Goal: Task Accomplishment & Management: Use online tool/utility

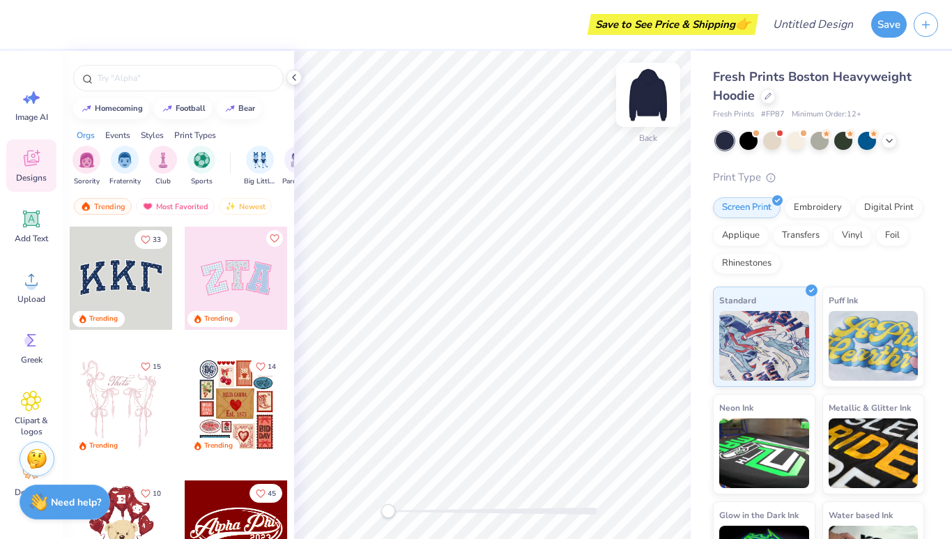
click at [641, 97] on img at bounding box center [648, 95] width 56 height 56
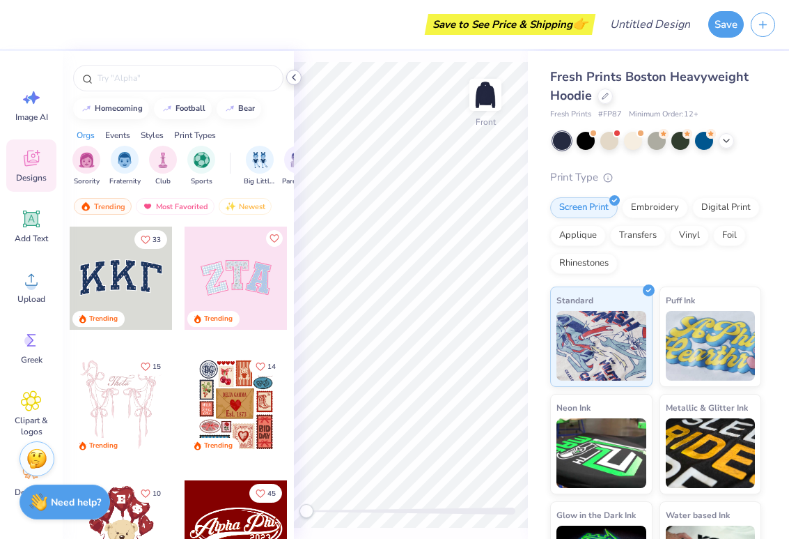
click at [293, 77] on polyline at bounding box center [294, 78] width 3 height 6
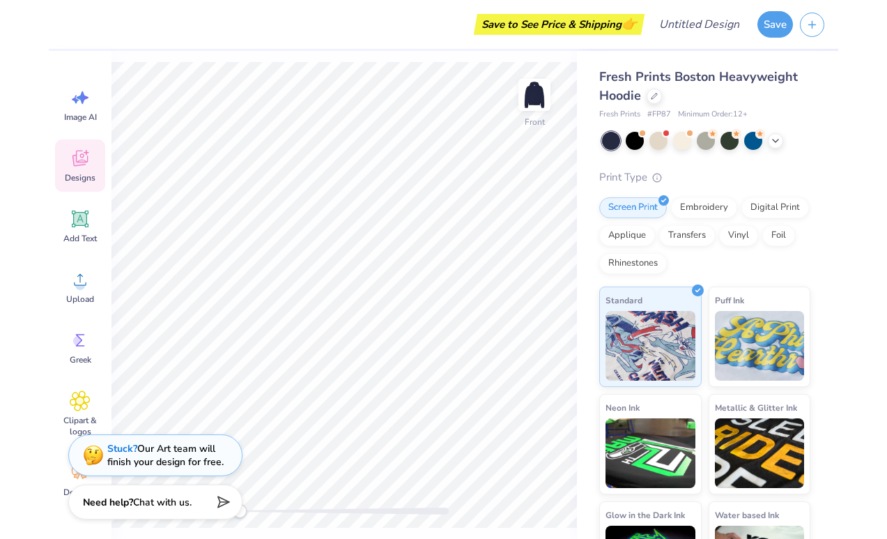
scroll to position [63, 0]
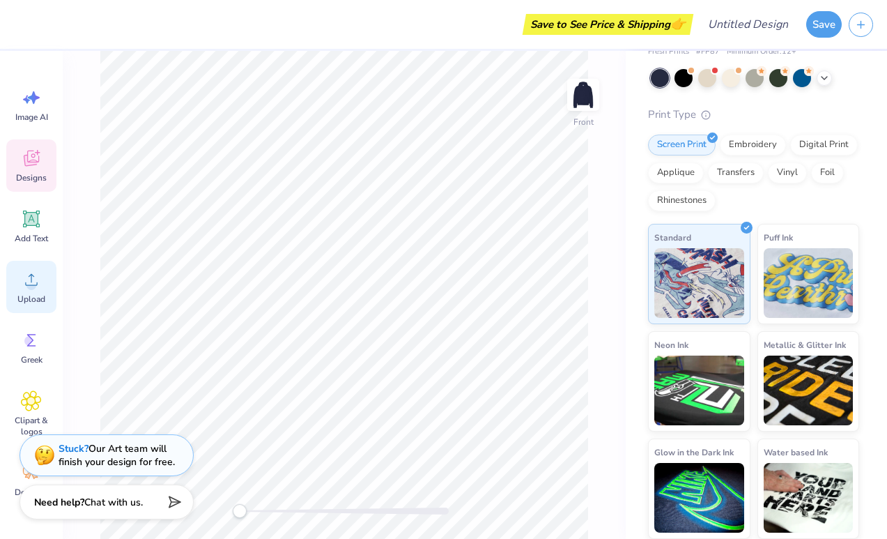
click at [13, 303] on div "Upload" at bounding box center [31, 287] width 50 height 52
click at [31, 279] on icon at bounding box center [31, 280] width 13 height 12
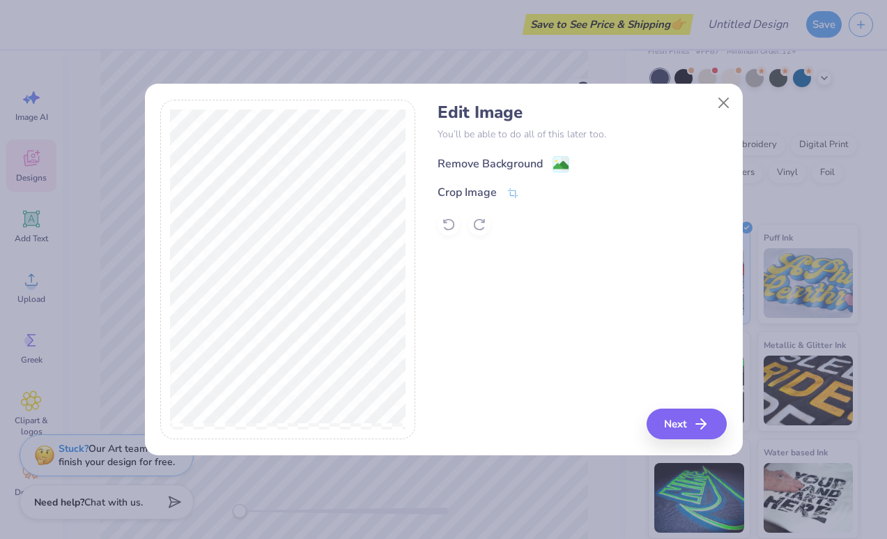
click at [559, 163] on image at bounding box center [560, 164] width 15 height 15
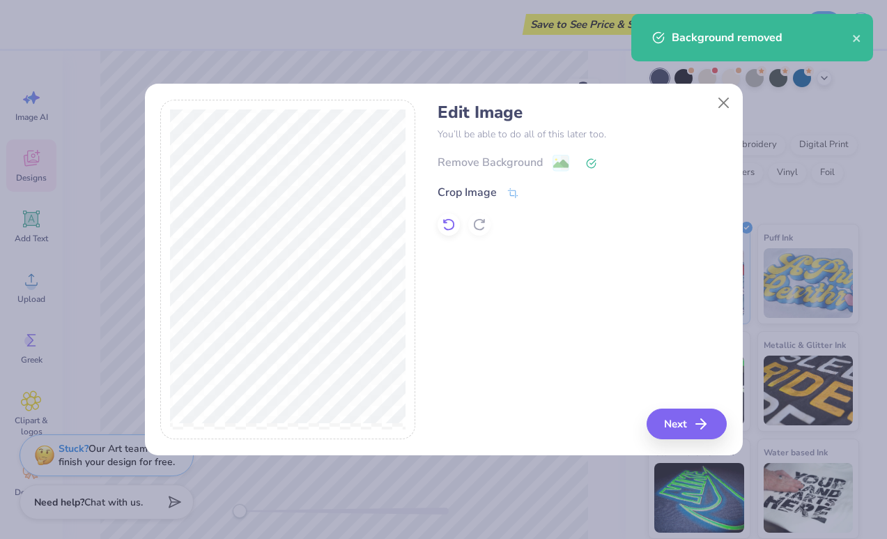
click at [447, 219] on icon at bounding box center [448, 224] width 12 height 13
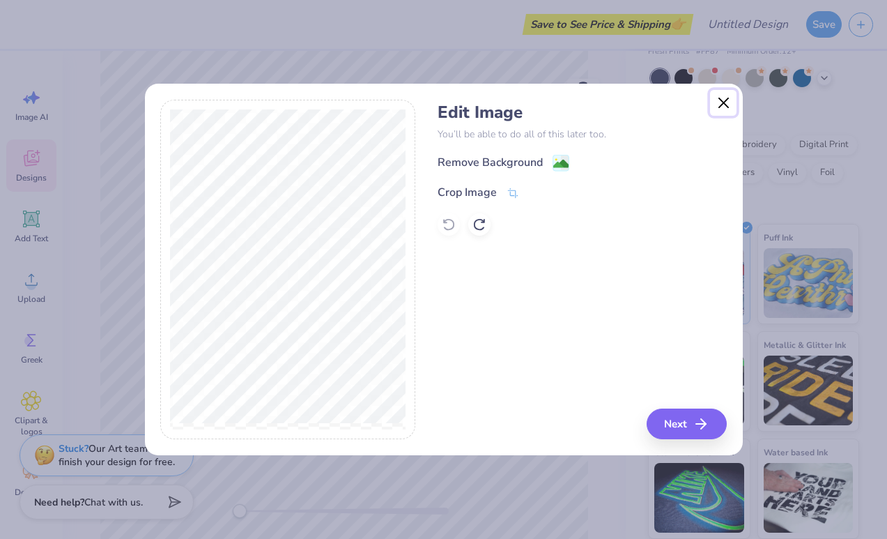
click at [721, 101] on button "Close" at bounding box center [723, 103] width 26 height 26
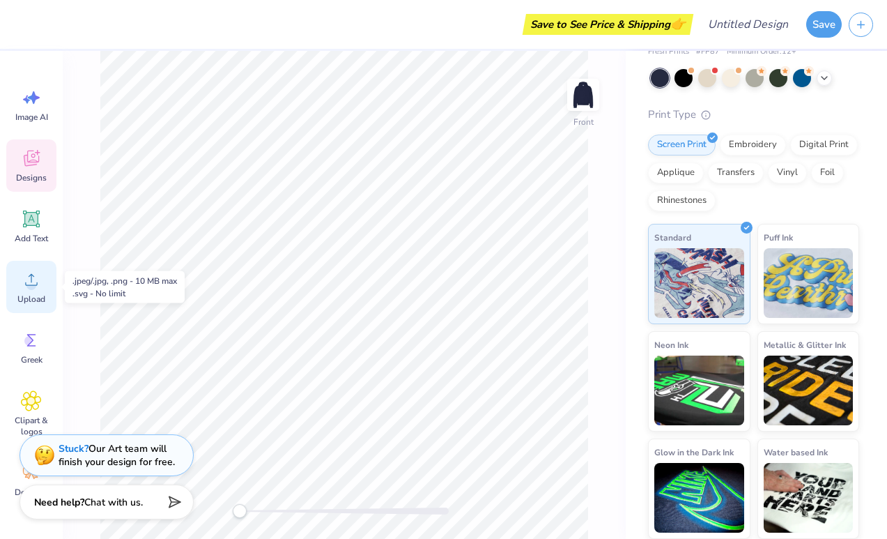
click at [33, 280] on circle at bounding box center [31, 285] width 10 height 10
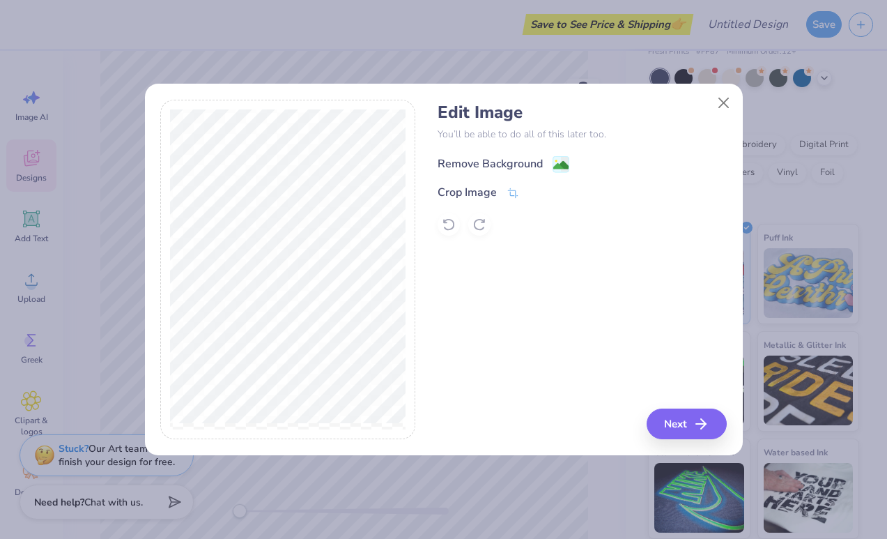
click at [557, 162] on image at bounding box center [560, 164] width 15 height 15
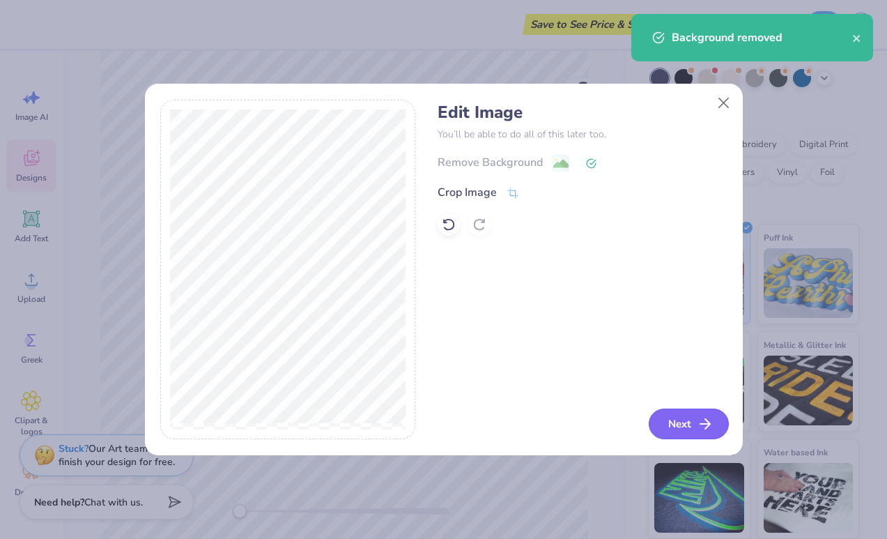
click at [670, 417] on button "Next" at bounding box center [689, 423] width 80 height 31
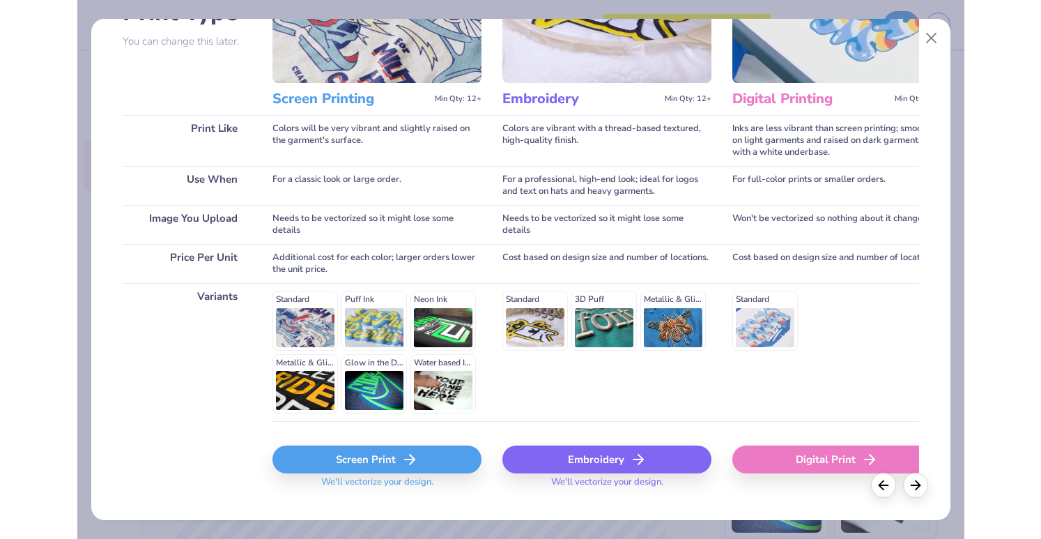
scroll to position [148, 0]
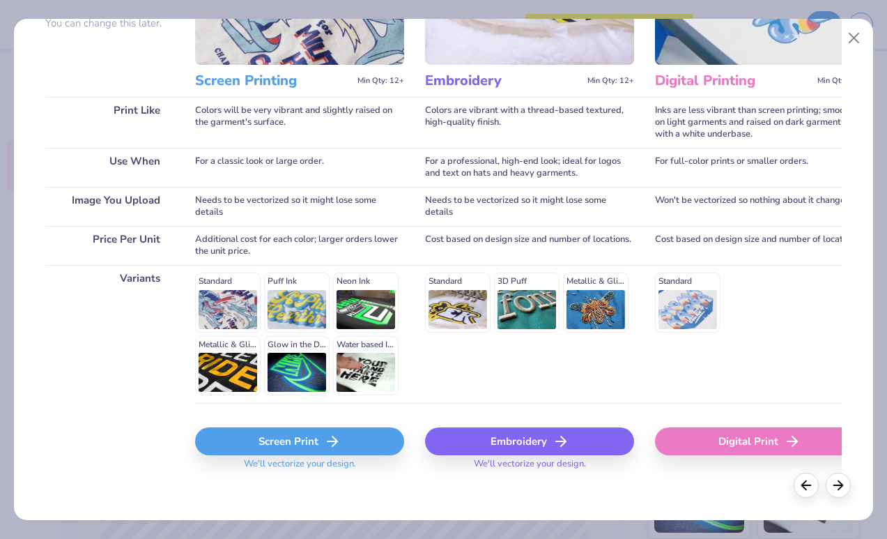
click at [383, 443] on div "Screen Print" at bounding box center [299, 441] width 209 height 28
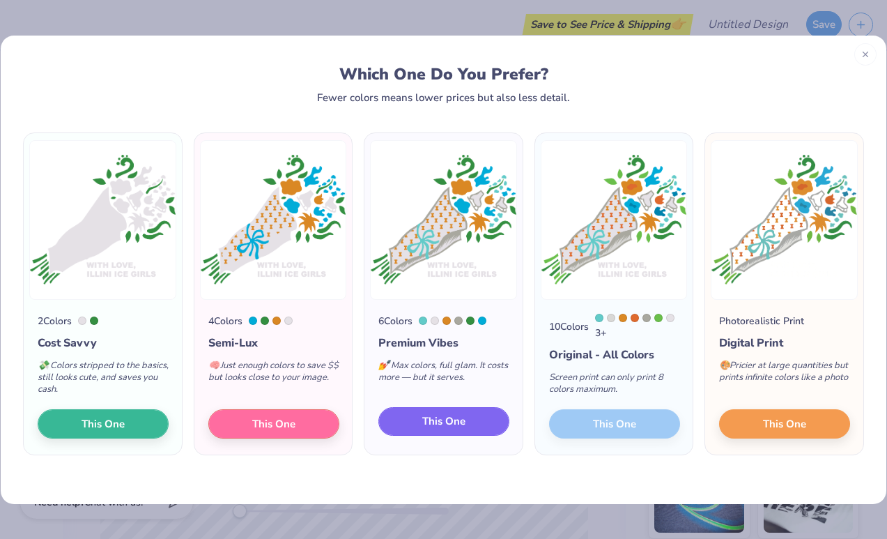
click at [436, 426] on span "This One" at bounding box center [443, 421] width 43 height 16
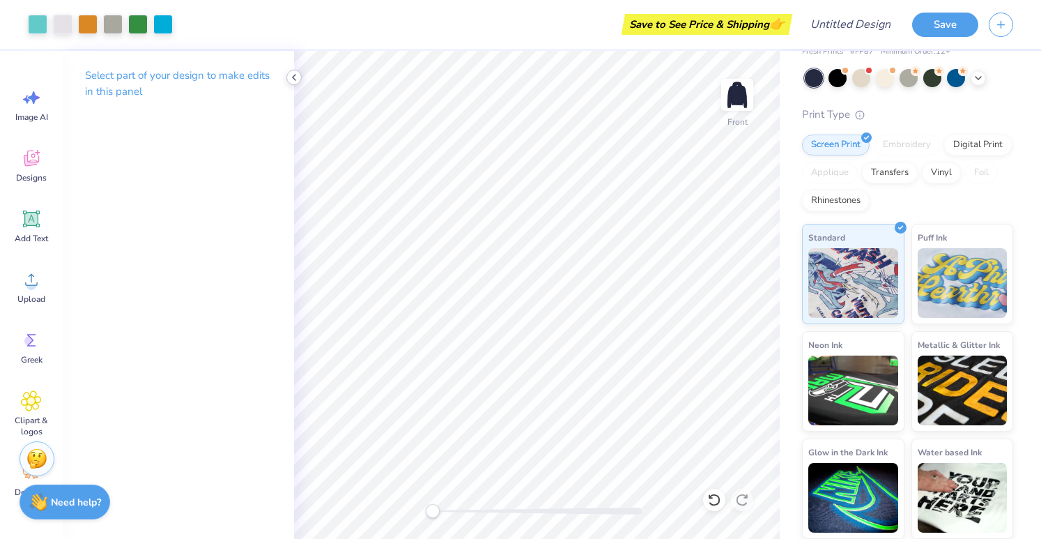
click at [293, 80] on icon at bounding box center [293, 77] width 11 height 11
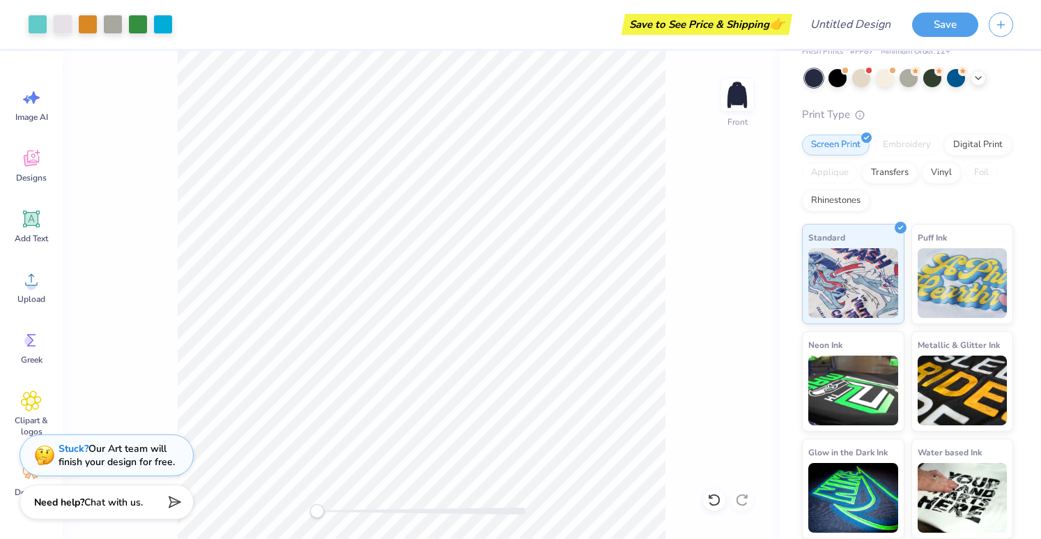
scroll to position [0, 0]
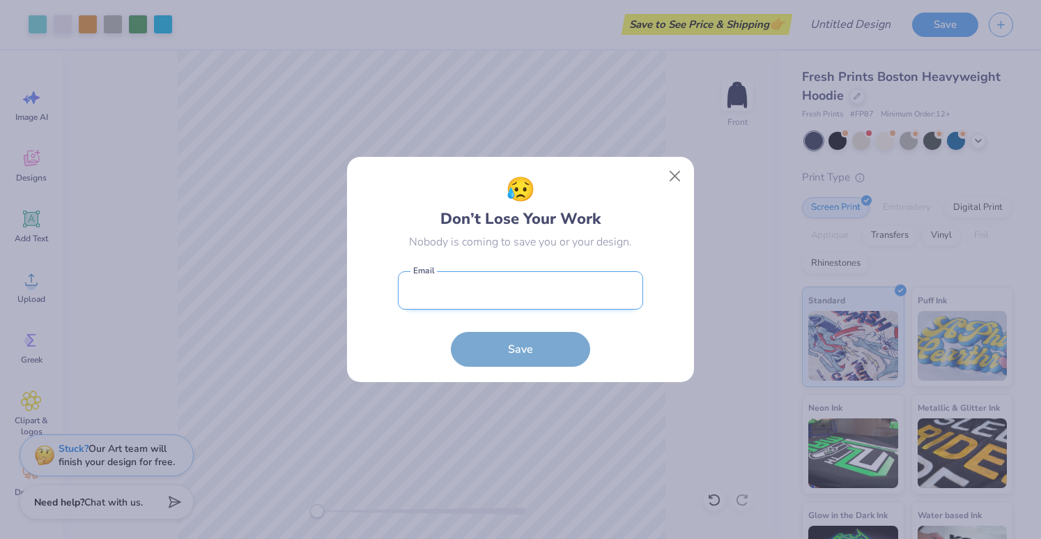
click at [538, 293] on input "email" at bounding box center [520, 290] width 245 height 38
type input "kassandraole@gmail.com"
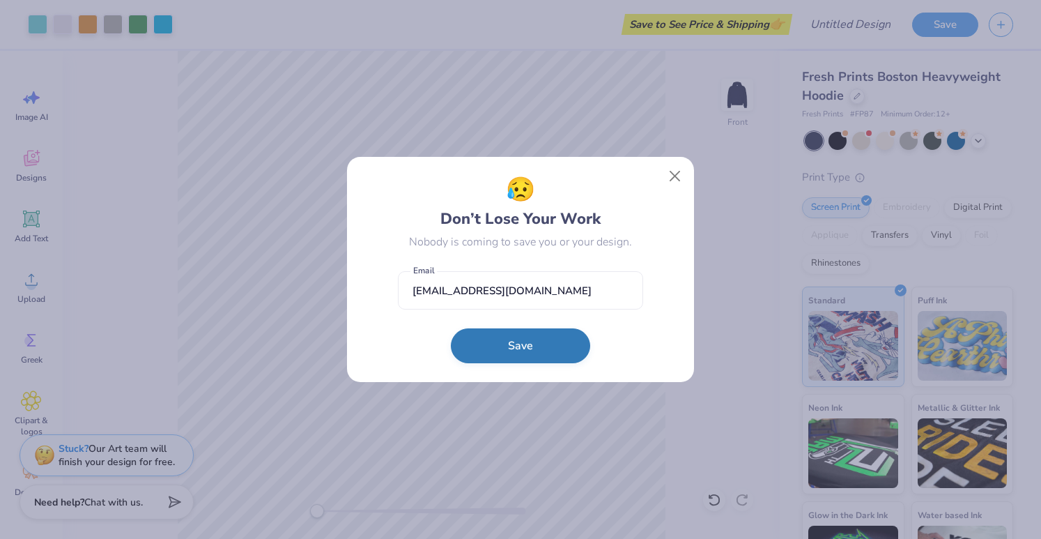
click at [529, 350] on button "Save" at bounding box center [520, 345] width 139 height 35
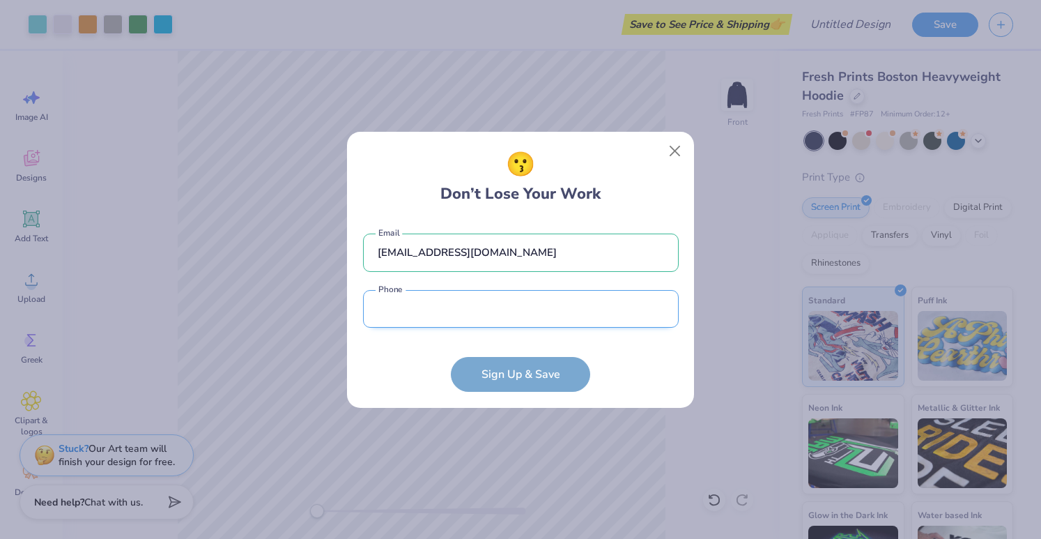
click at [558, 309] on input "tel" at bounding box center [521, 309] width 316 height 38
type input "(847) 340-0505"
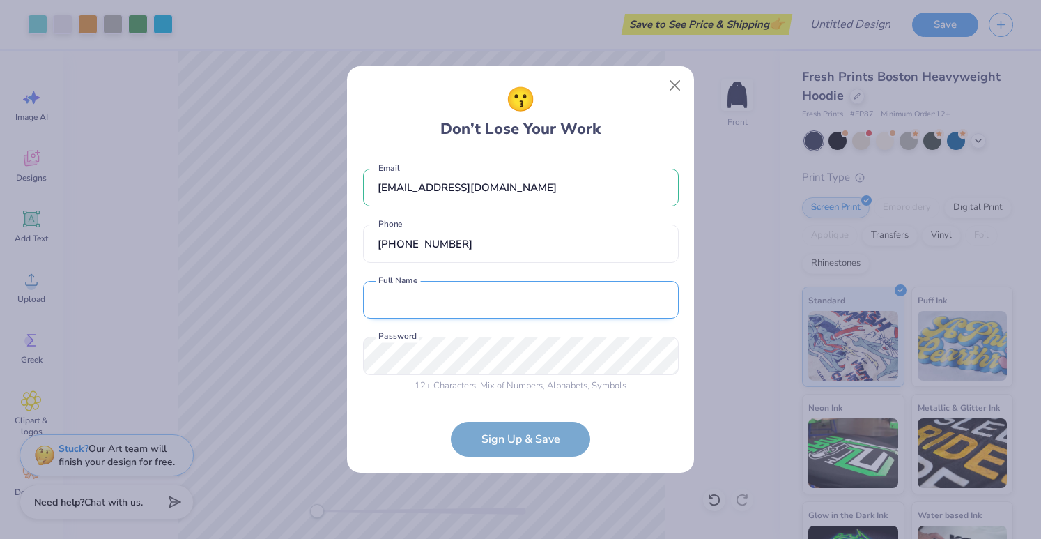
click at [538, 287] on input "text" at bounding box center [521, 300] width 316 height 38
type input "Kassie Olejniczak"
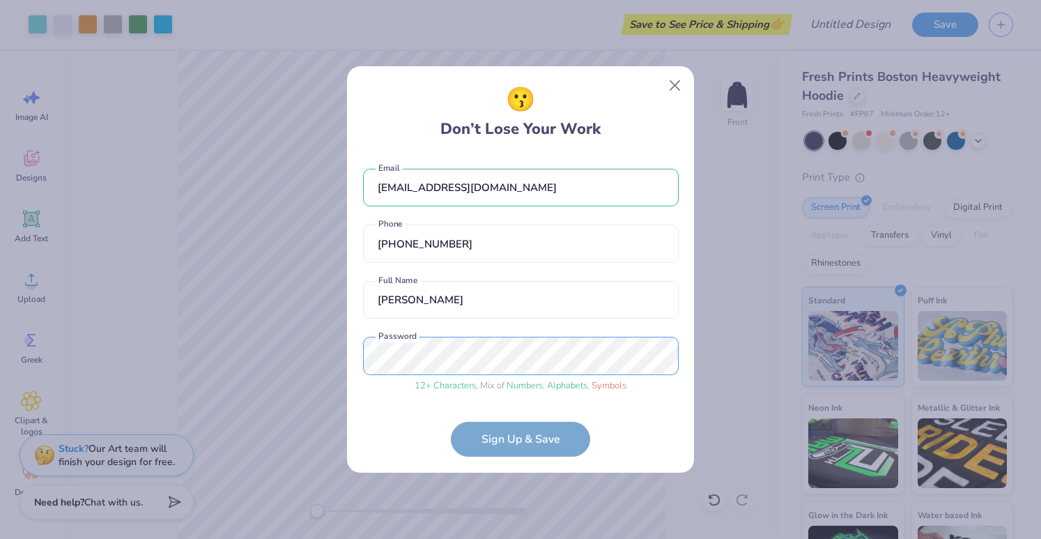
scroll to position [29, 0]
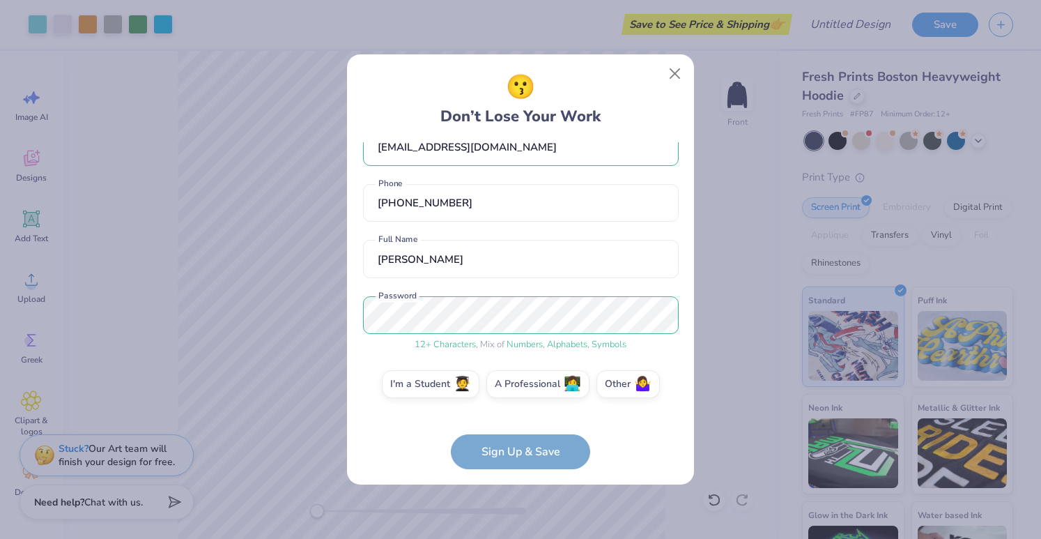
click at [525, 410] on div "kassandraole@gmail.com Email (847) 340-0505 Phone Kassie Olejniczak Full Name 1…" at bounding box center [521, 277] width 316 height 270
click at [437, 383] on label "I'm a Student 🧑‍🎓" at bounding box center [431, 382] width 98 height 28
click at [516, 411] on input "I'm a Student 🧑‍🎓" at bounding box center [520, 415] width 9 height 9
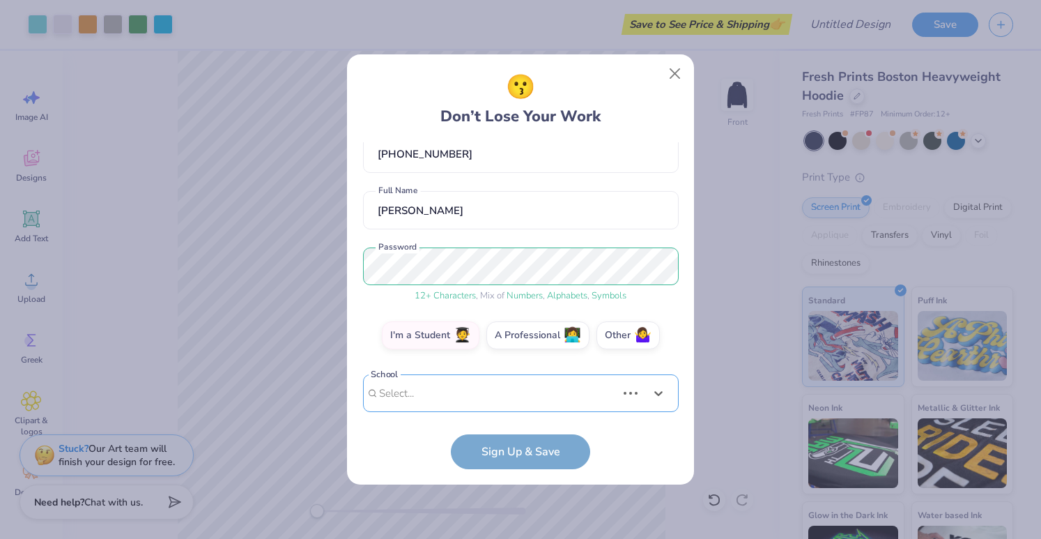
click at [442, 389] on div "Use Up and Down to choose options, press Enter to select the currently focused …" at bounding box center [521, 414] width 316 height 80
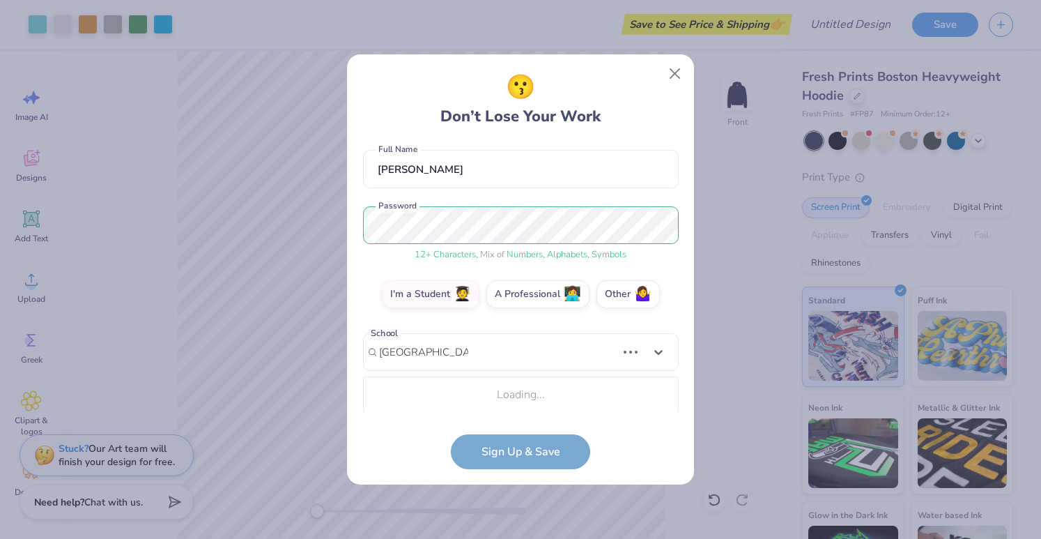
scroll to position [293, 0]
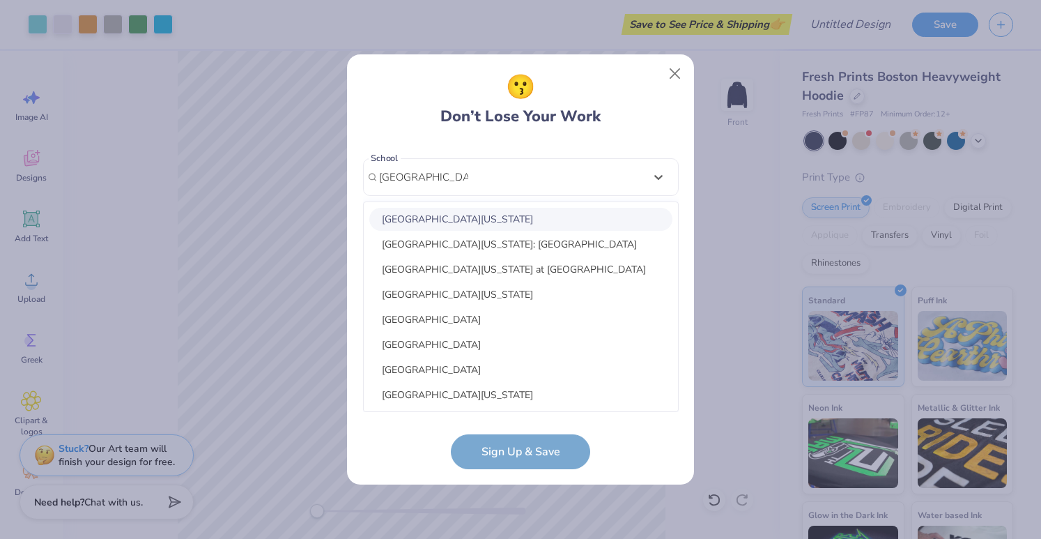
click at [525, 222] on div "University of Illinois Urbana-Champaign" at bounding box center [520, 219] width 303 height 23
type input "university of illinois"
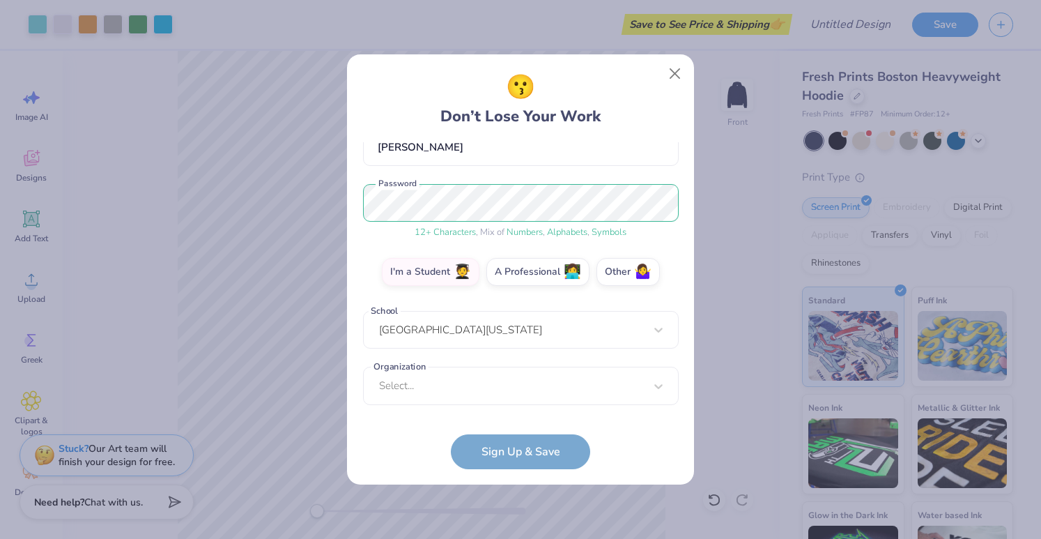
scroll to position [141, 0]
click at [491, 389] on div "Select..." at bounding box center [521, 386] width 316 height 38
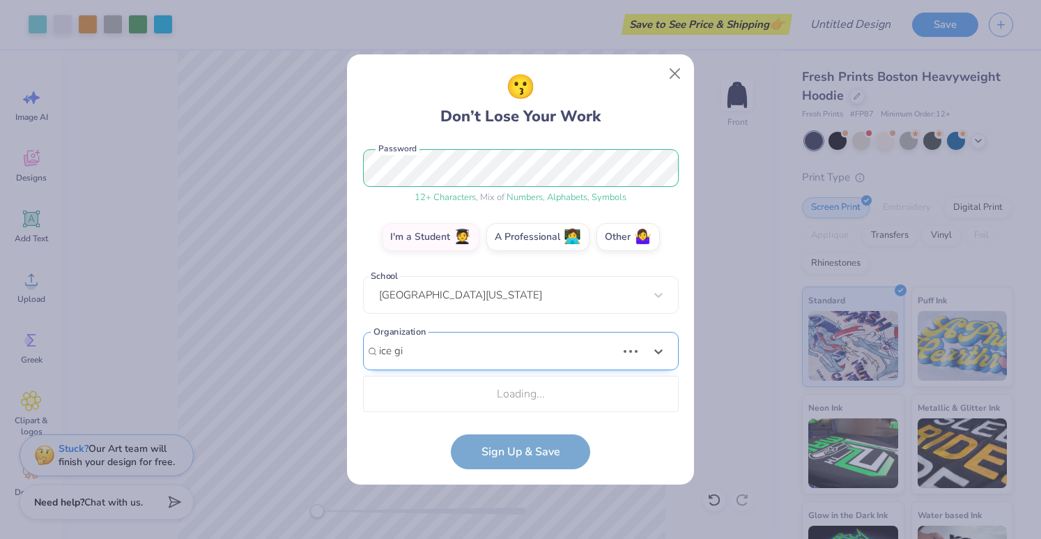
scroll to position [350, 0]
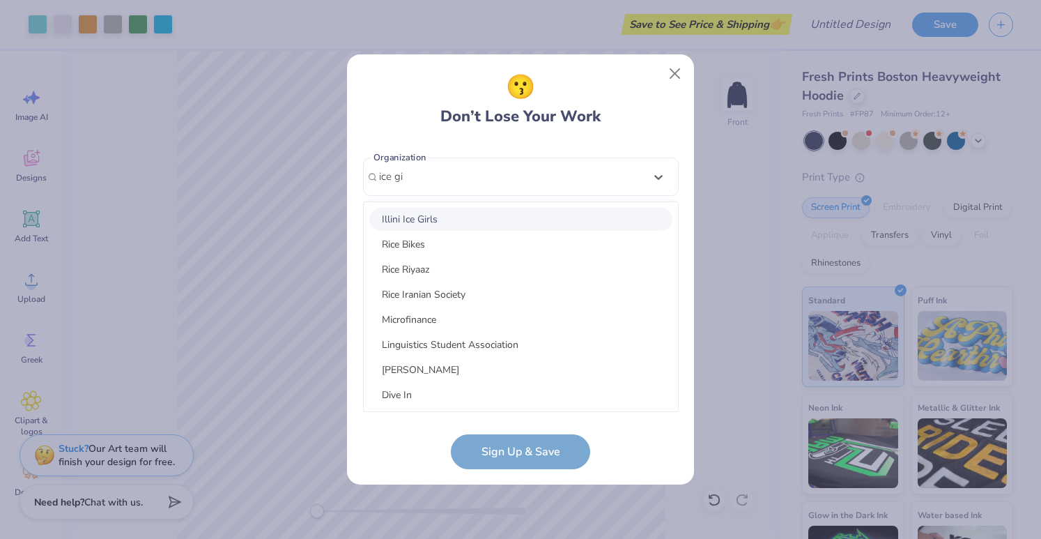
click at [431, 218] on div "Illini Ice Girls" at bounding box center [520, 219] width 303 height 23
type input "ice gi"
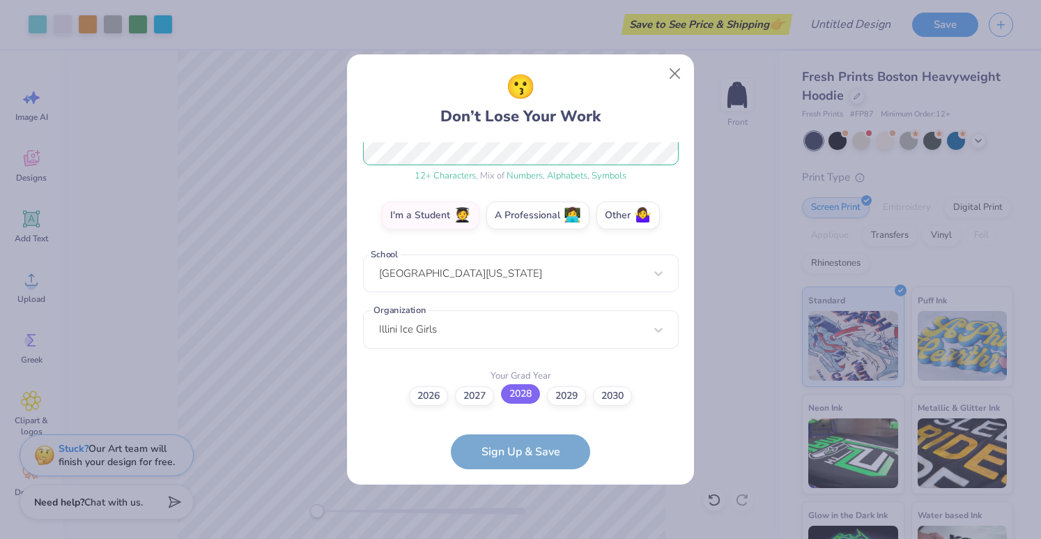
click at [523, 396] on label "2028" at bounding box center [520, 394] width 39 height 20
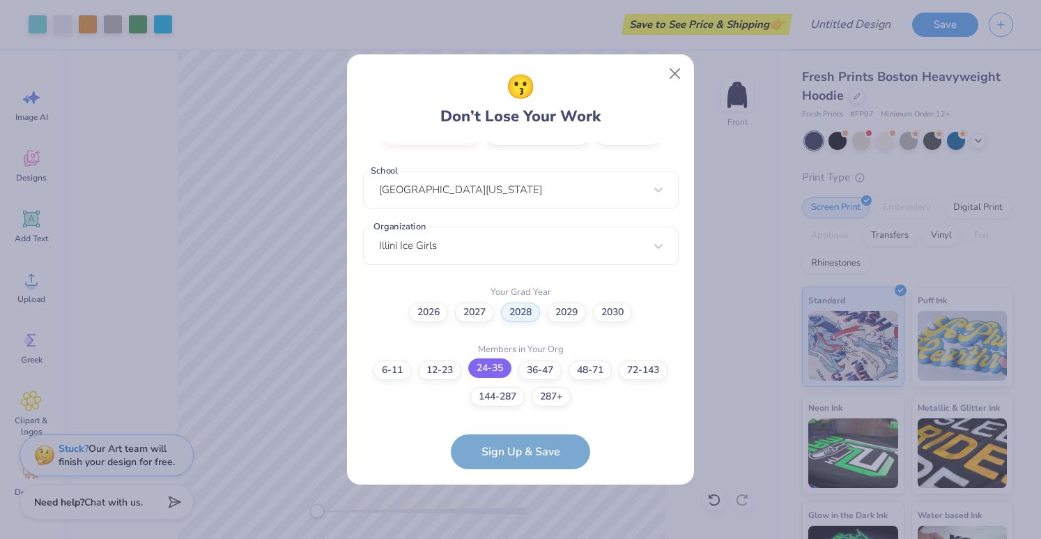
click at [479, 370] on label "24-35" at bounding box center [489, 368] width 43 height 20
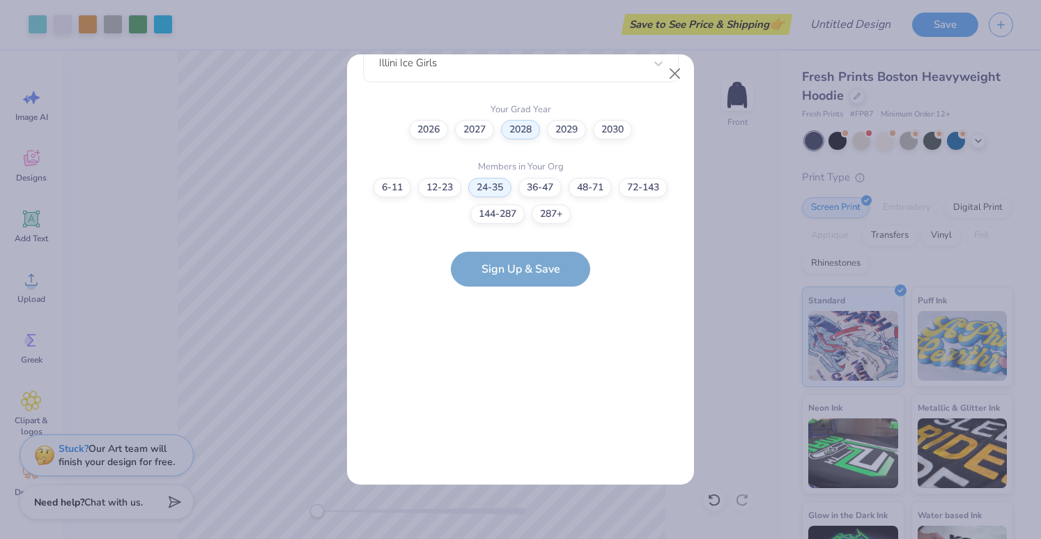
scroll to position [0, 0]
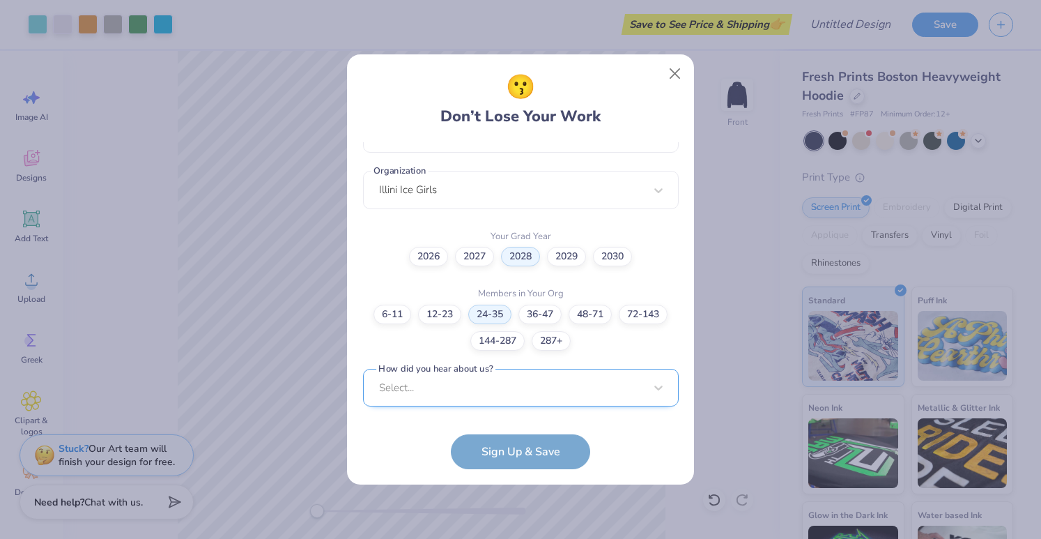
click at [471, 394] on div "Select..." at bounding box center [521, 388] width 316 height 38
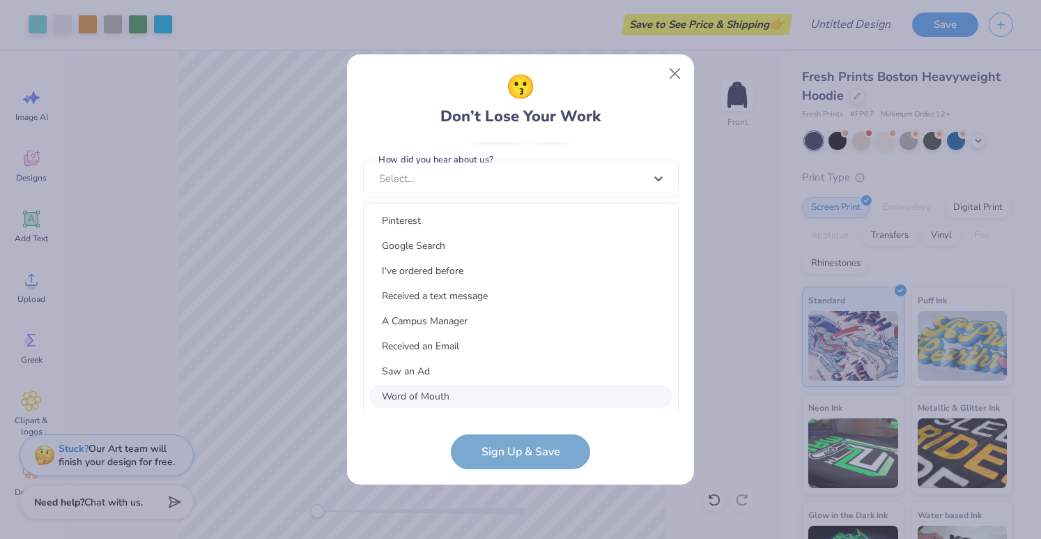
click at [469, 394] on div "Word of Mouth" at bounding box center [520, 396] width 303 height 23
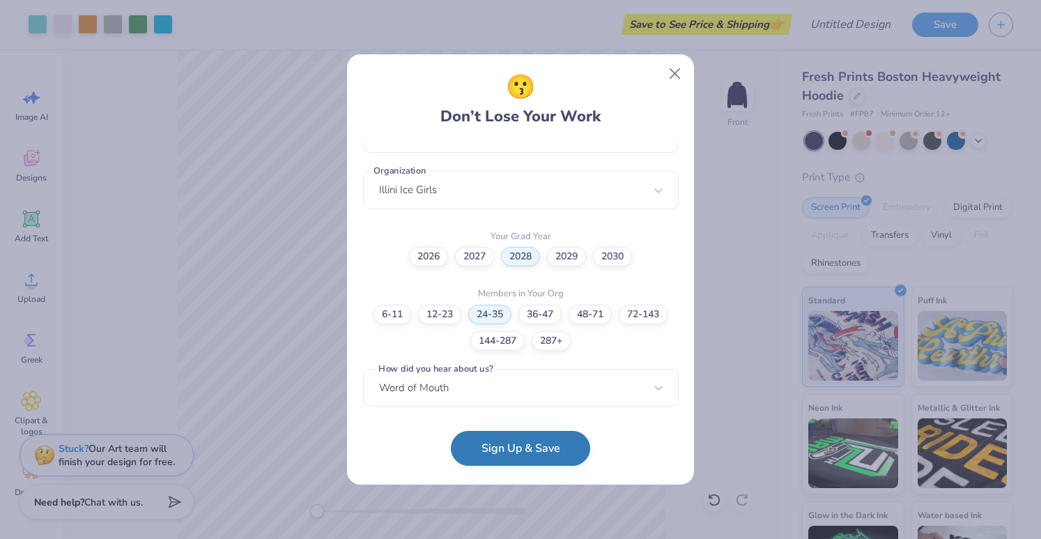
click at [504, 447] on button "Sign Up & Save" at bounding box center [520, 448] width 139 height 35
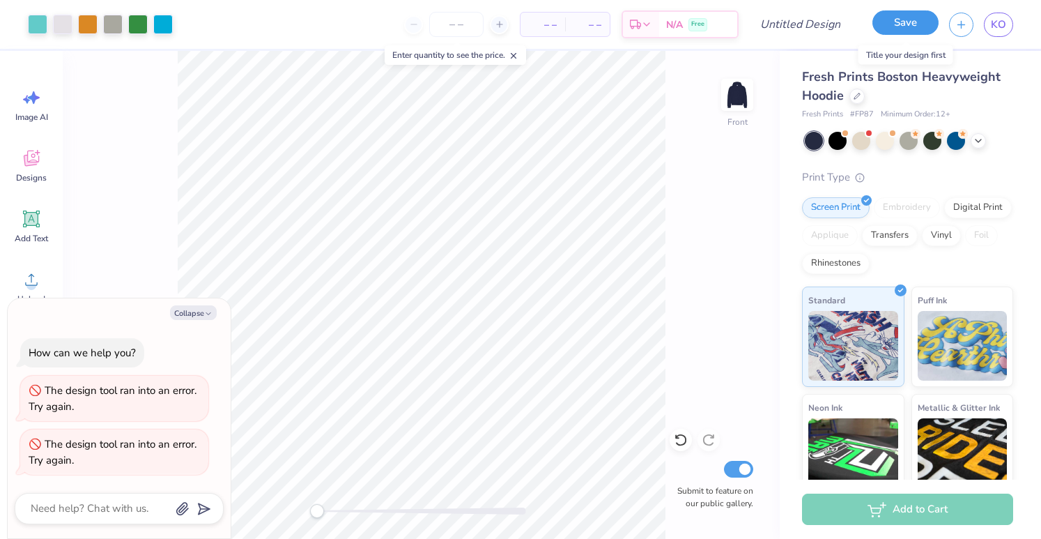
click at [898, 20] on button "Save" at bounding box center [905, 22] width 66 height 24
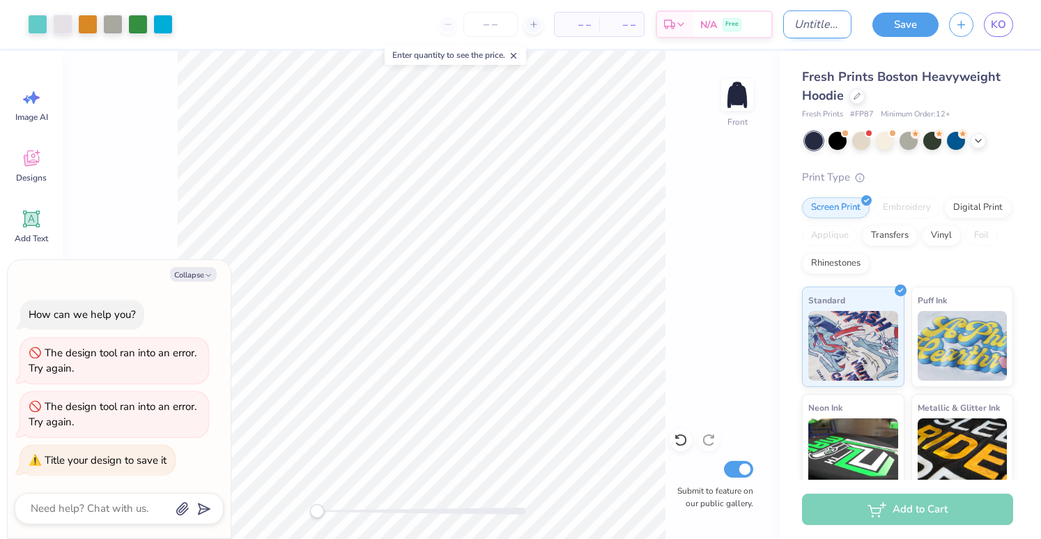
click at [820, 29] on input "Design Title" at bounding box center [817, 24] width 68 height 28
type textarea "x"
type input "i"
type textarea "x"
type input "ic"
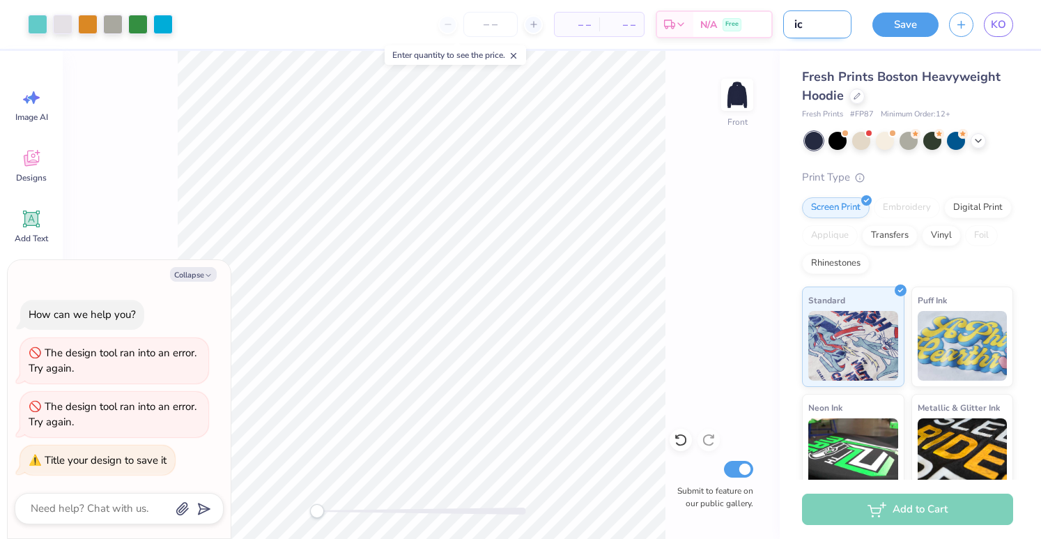
type textarea "x"
type input "ice"
type textarea "x"
type input "ice"
type textarea "x"
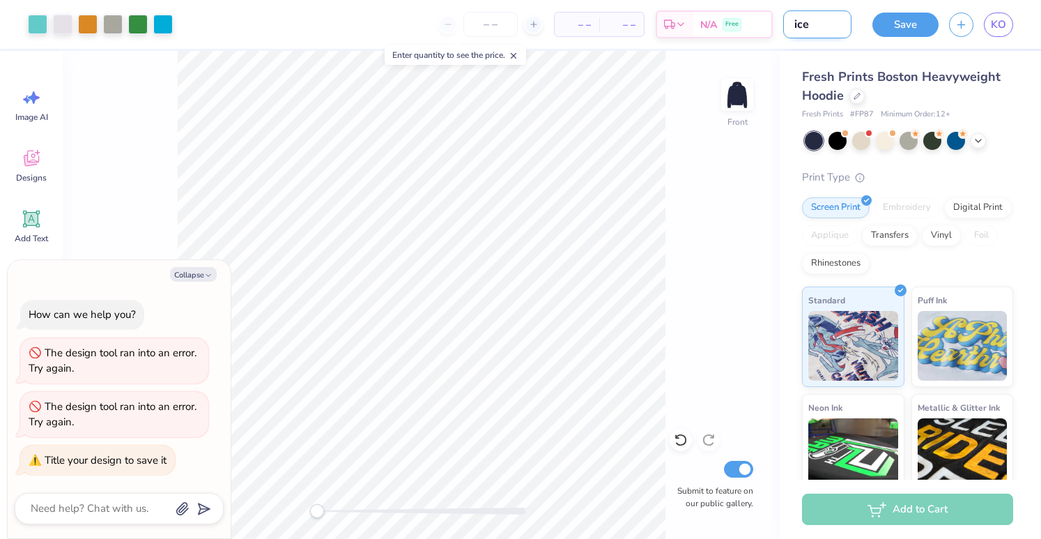
type input "ice g"
type textarea "x"
type input "ice gi"
type textarea "x"
type input "ice gir"
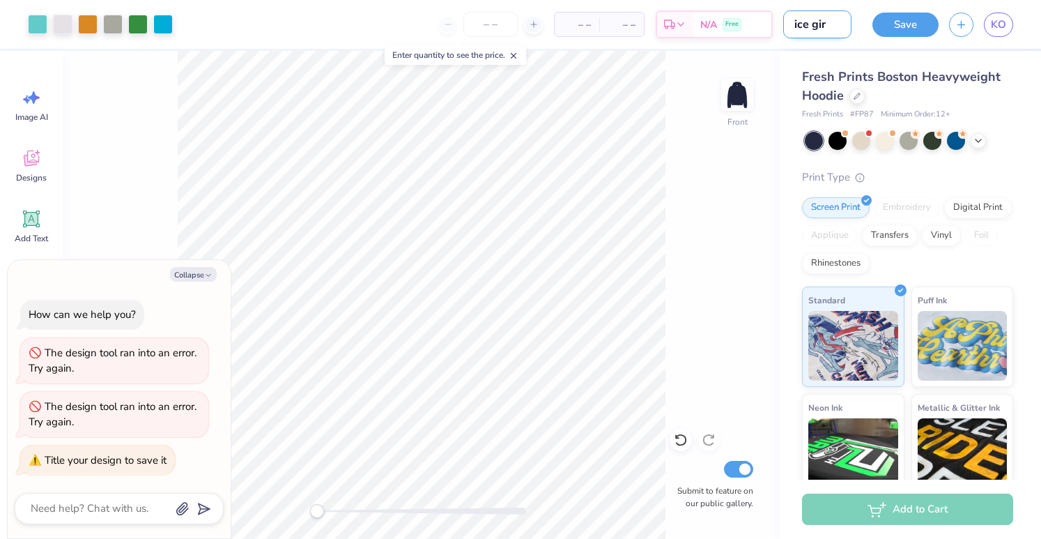
type textarea "x"
type input "ice girl"
type textarea "x"
type input "ice girl"
type textarea "x"
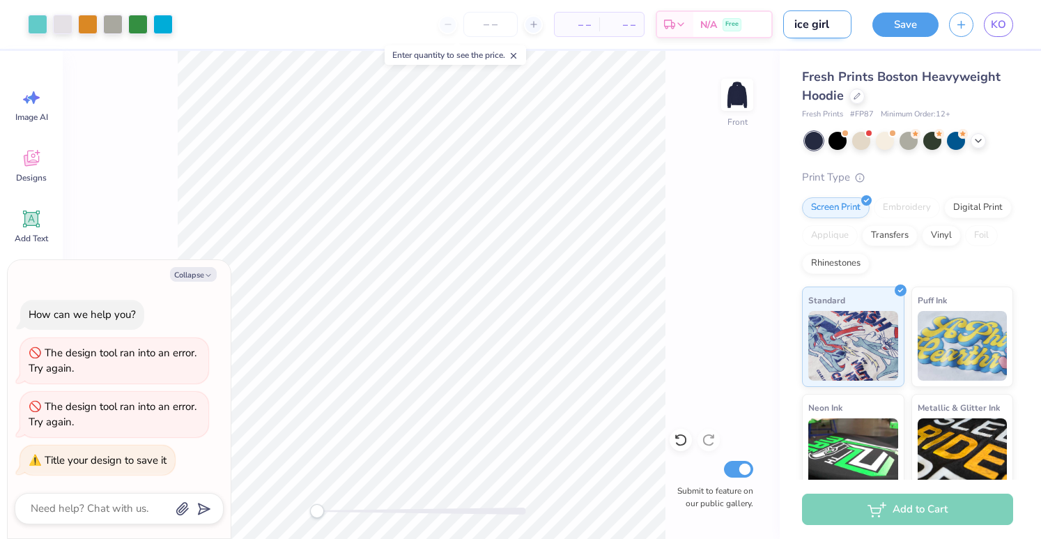
type input "ice girl"
type textarea "x"
type input "ice girls"
type textarea "x"
type input "ice girls"
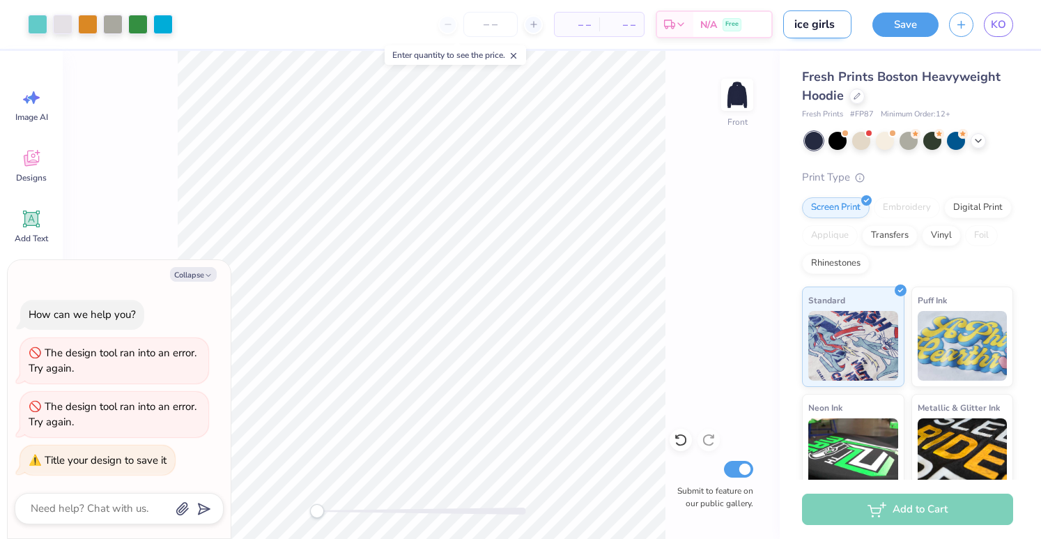
type textarea "x"
type input "ice girls h"
type textarea "x"
type input "ice girls ho"
type textarea "x"
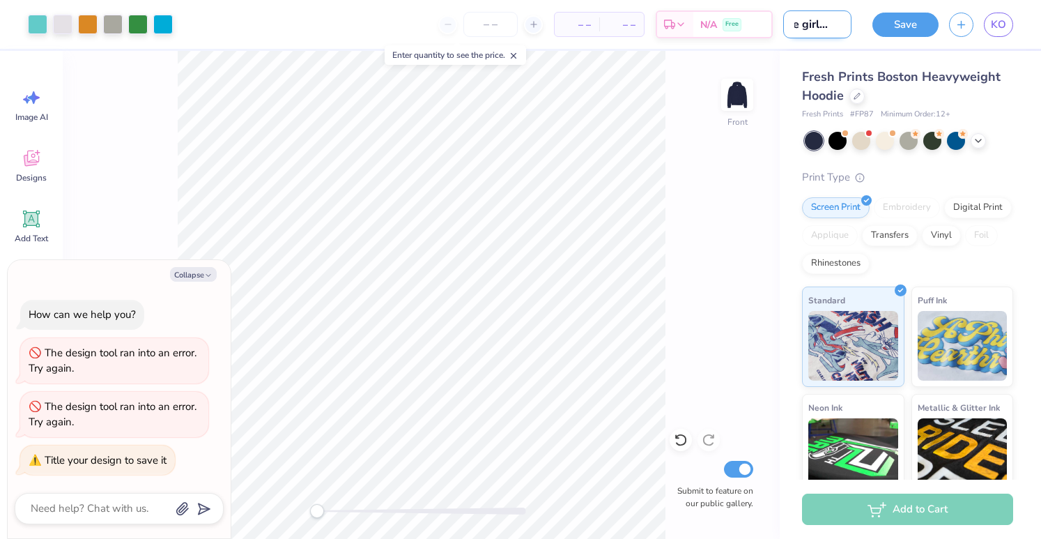
type input "ice girls hoo"
type textarea "x"
type input "ice girls hood"
type textarea "x"
type input "ice girls hoodi"
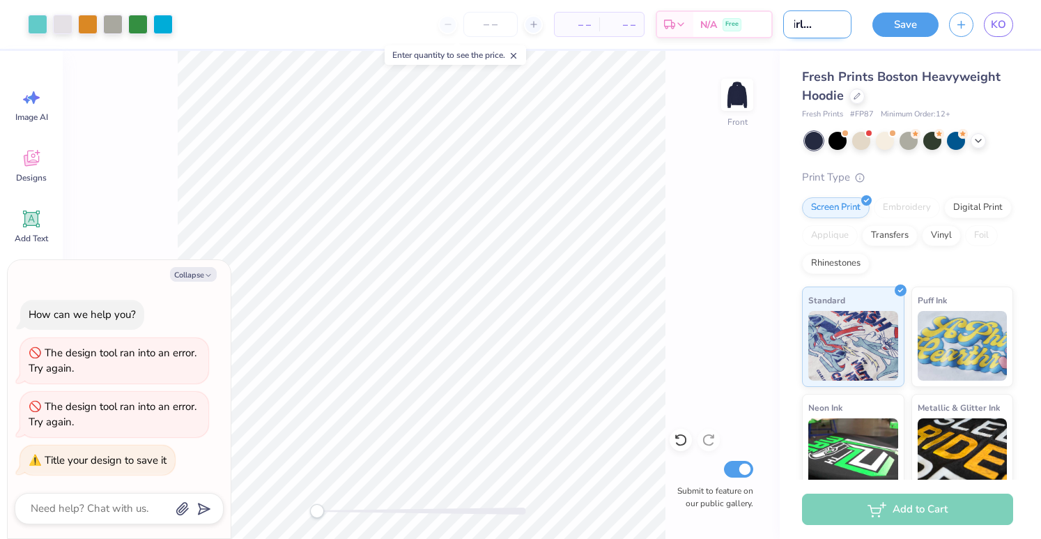
type textarea "x"
type input "ice girls hoodie"
type textarea "x"
type input "ice girls hoodie"
type textarea "x"
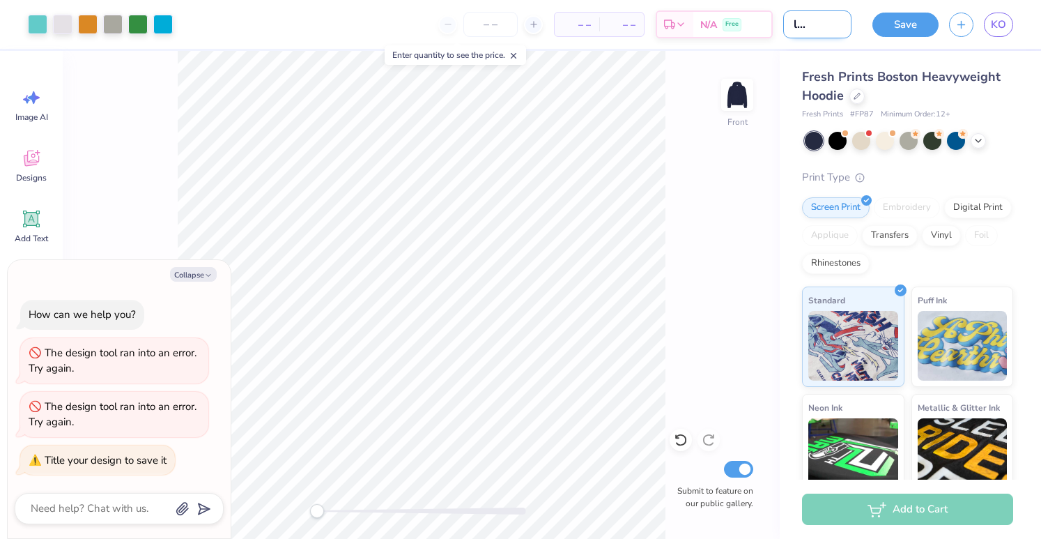
type input "ice girls hoodie i"
type textarea "x"
type input "ice girls hoodie id"
type textarea "x"
type input "ice girls hoodie ide"
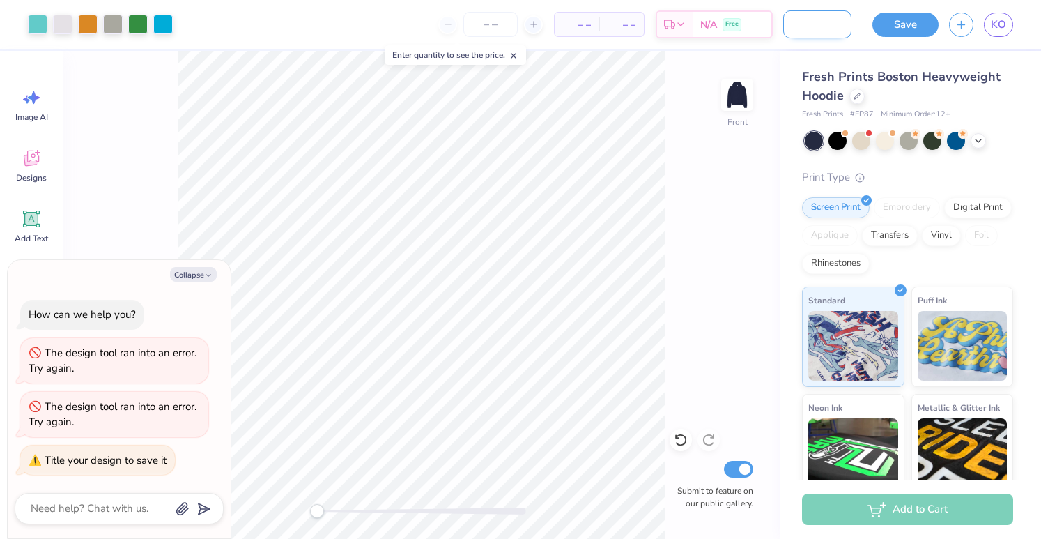
type textarea "x"
type input "ice girls hoodie idea"
type textarea "x"
type input "ice girls hoodie ideas"
type textarea "x"
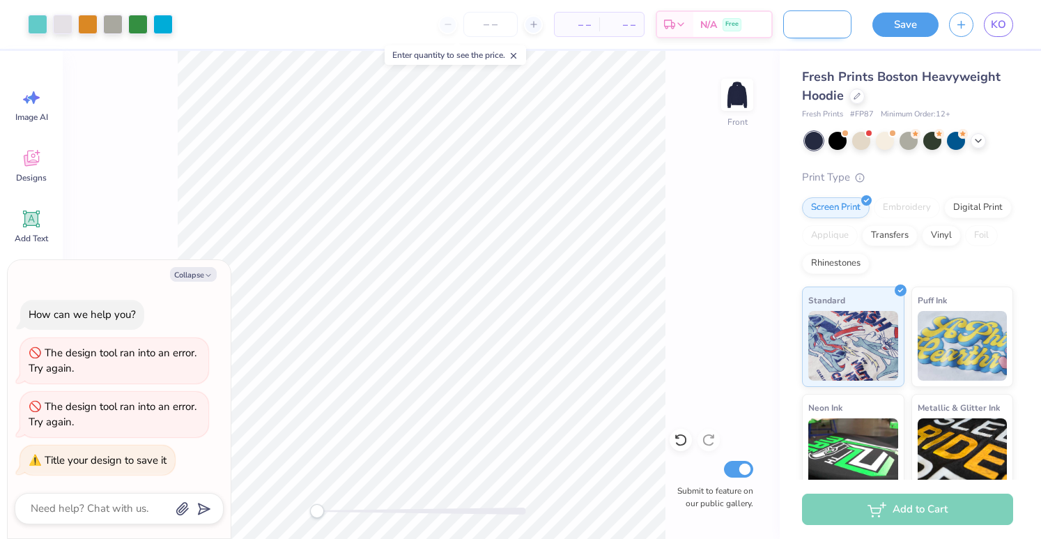
type input "ice girls hoodie idea"
type textarea "x"
type input "ice girls hoodie idea"
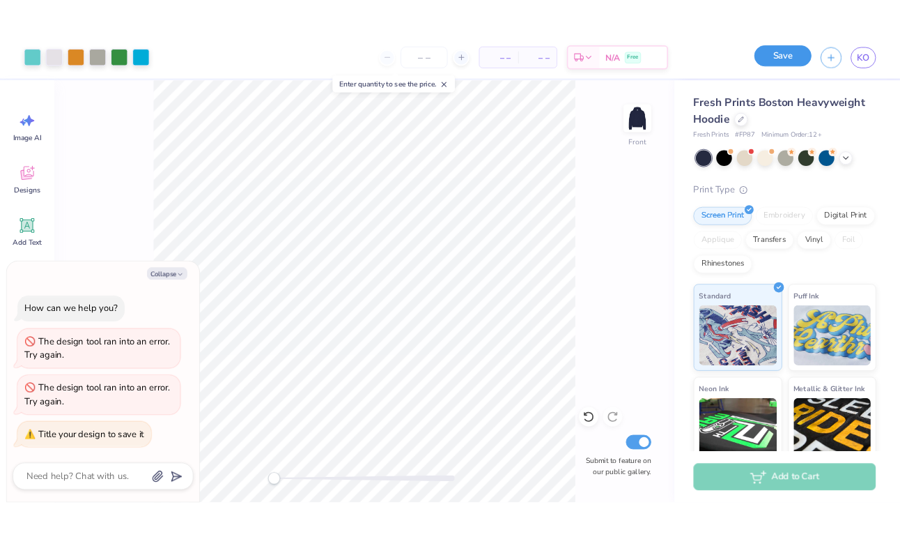
scroll to position [0, 0]
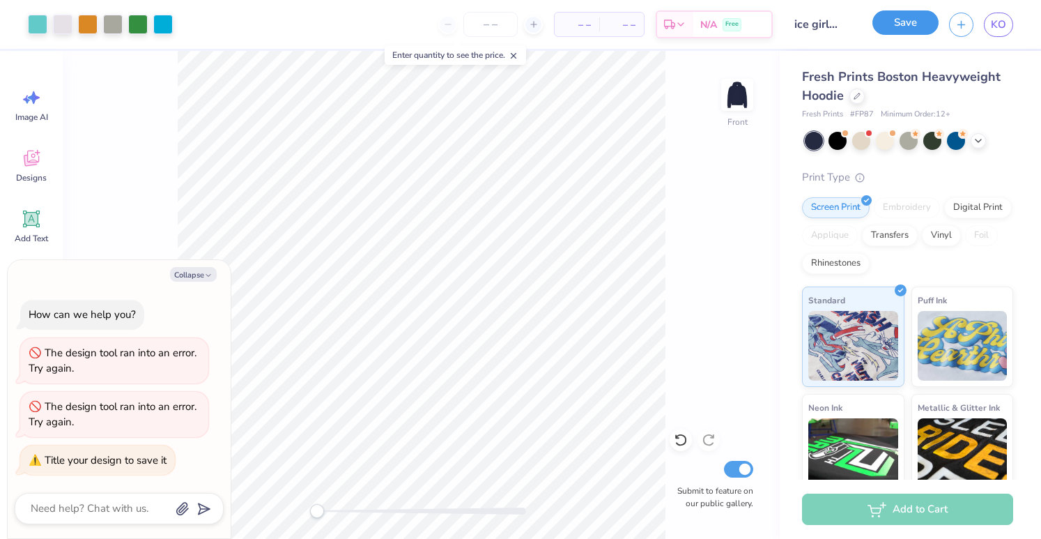
click at [926, 26] on button "Save" at bounding box center [905, 22] width 66 height 24
click at [516, 54] on icon at bounding box center [514, 56] width 10 height 10
click at [491, 20] on input "number" at bounding box center [490, 24] width 54 height 25
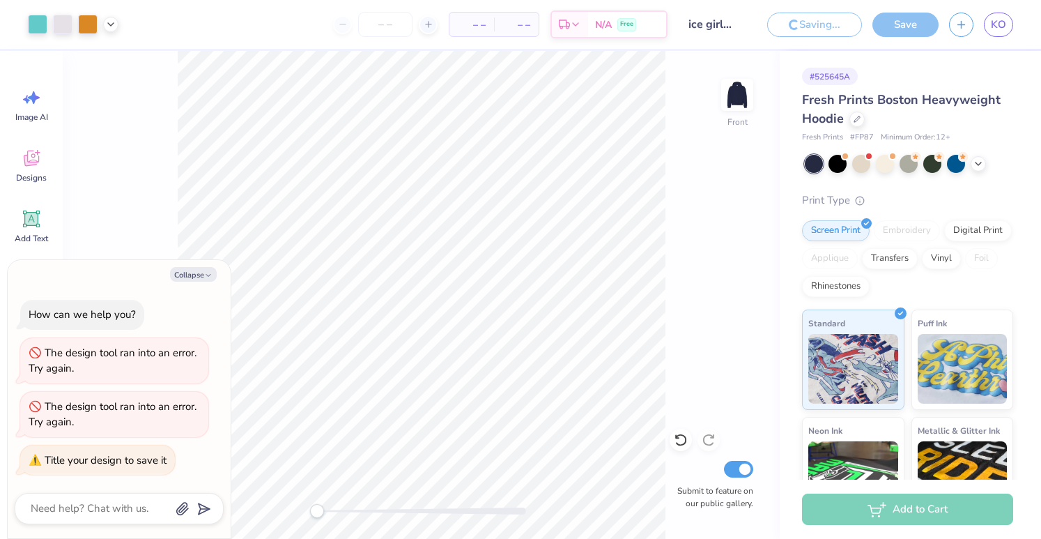
type textarea "x"
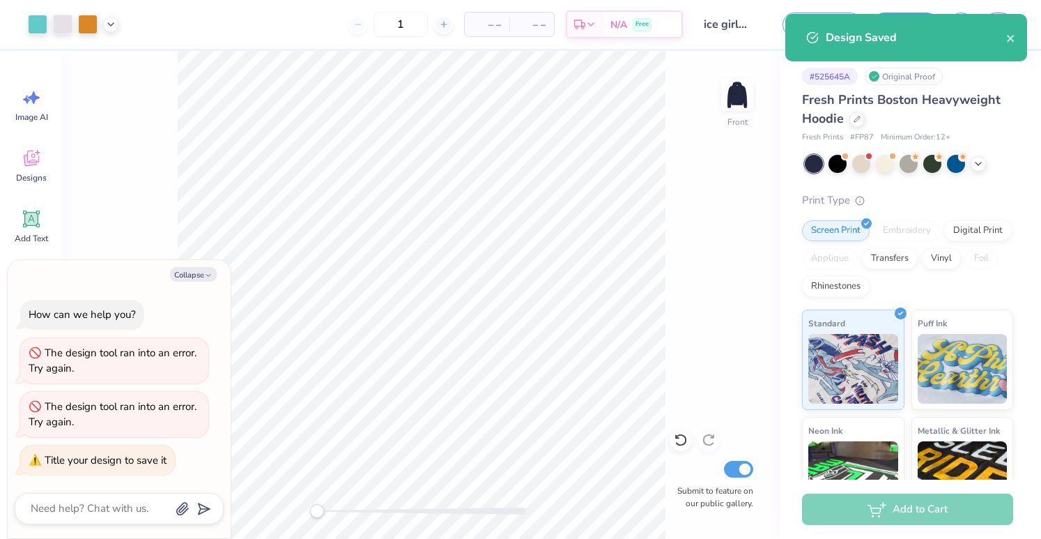
type input "10"
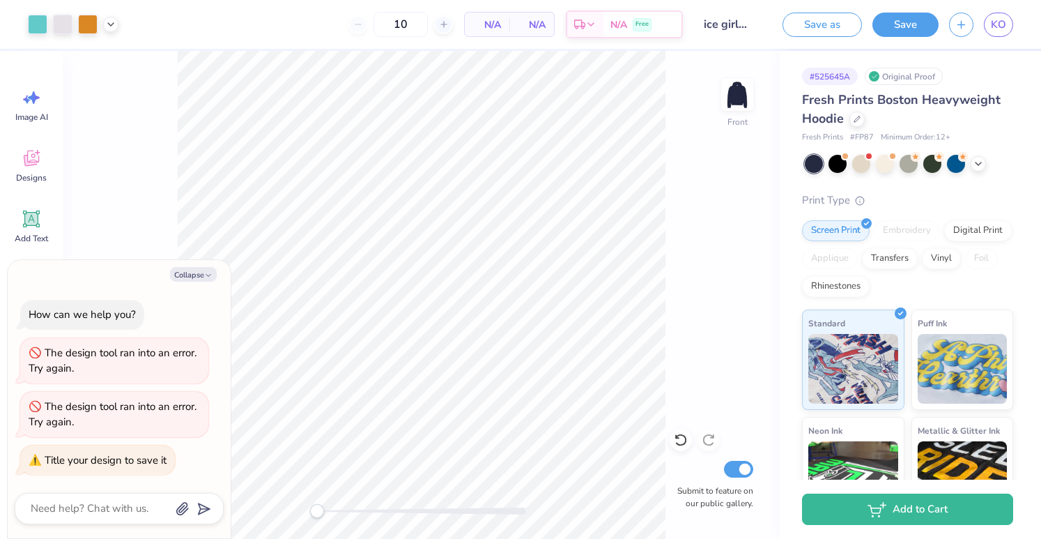
type textarea "x"
type input "12"
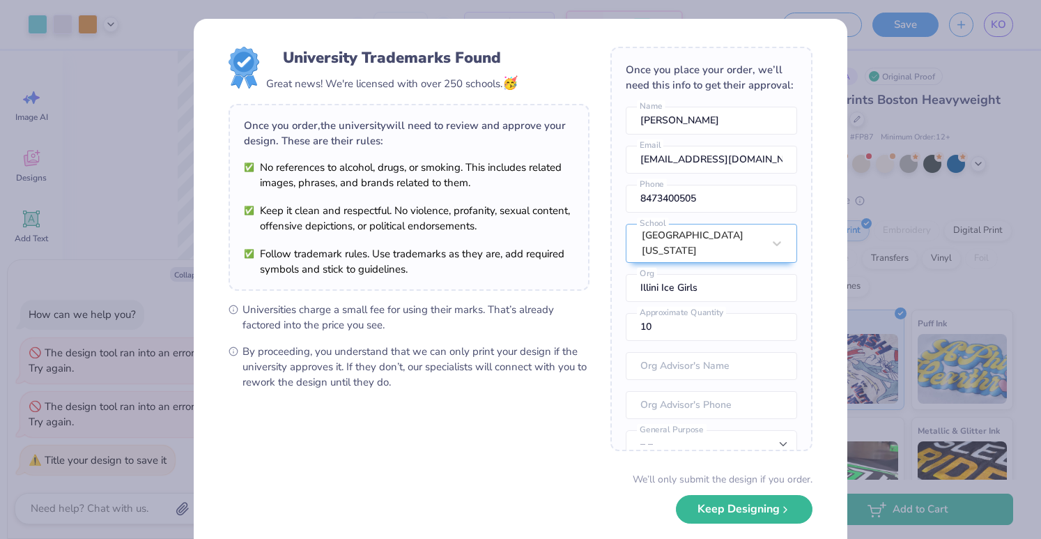
type textarea "x"
type input "12"
click at [716, 516] on button "Keep Designing" at bounding box center [744, 505] width 137 height 29
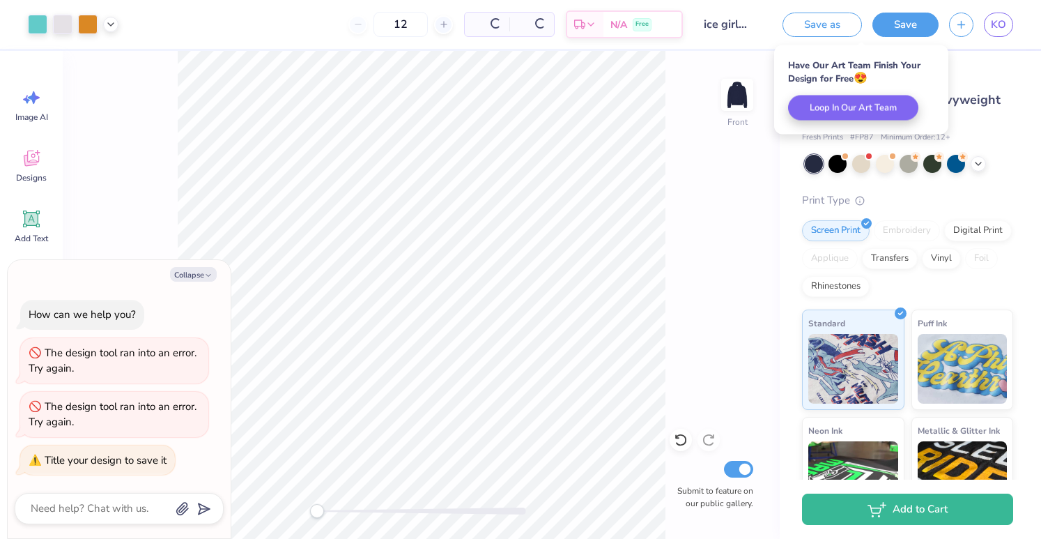
type textarea "x"
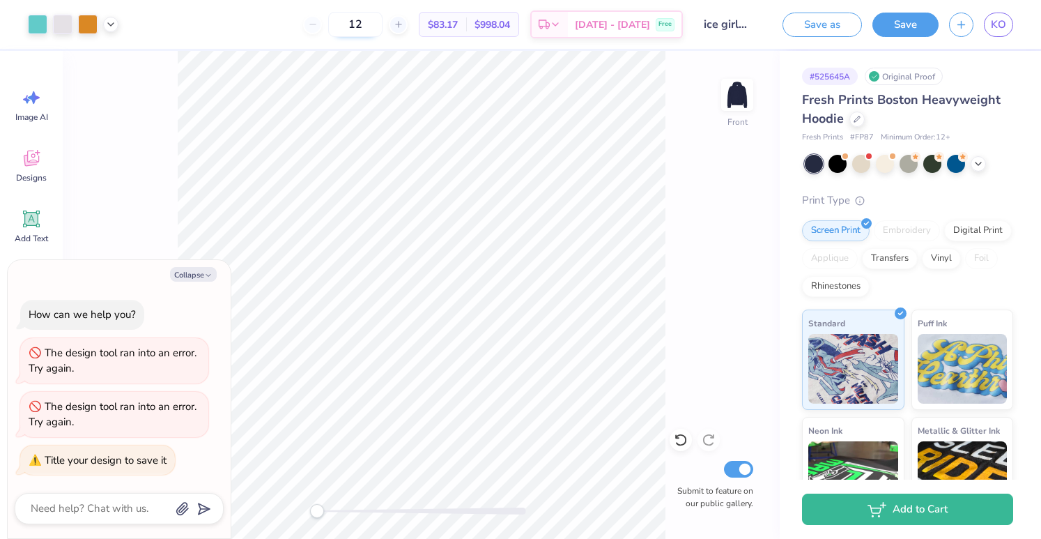
click at [383, 21] on input "12" at bounding box center [355, 24] width 54 height 25
type input "1"
type textarea "x"
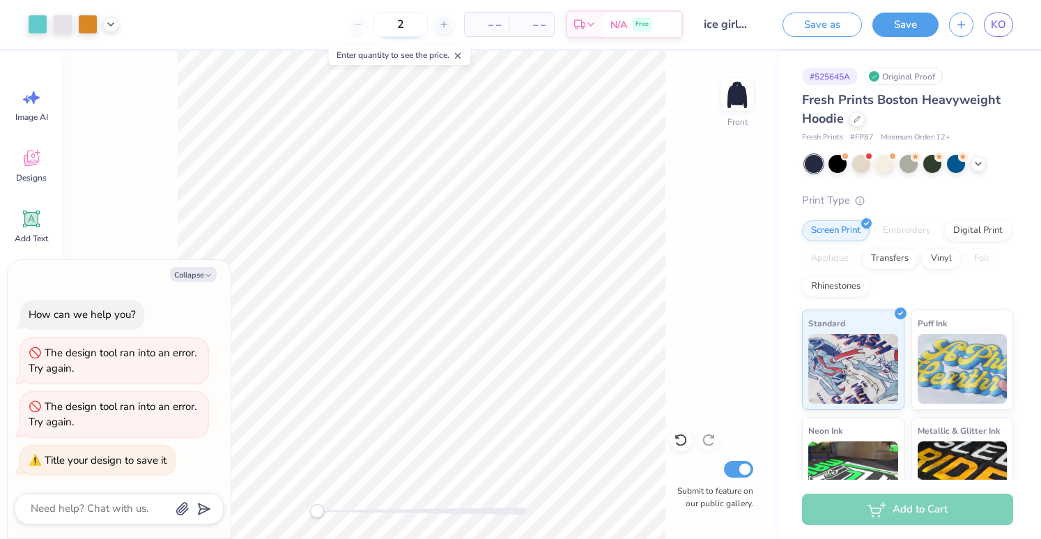
type input "20"
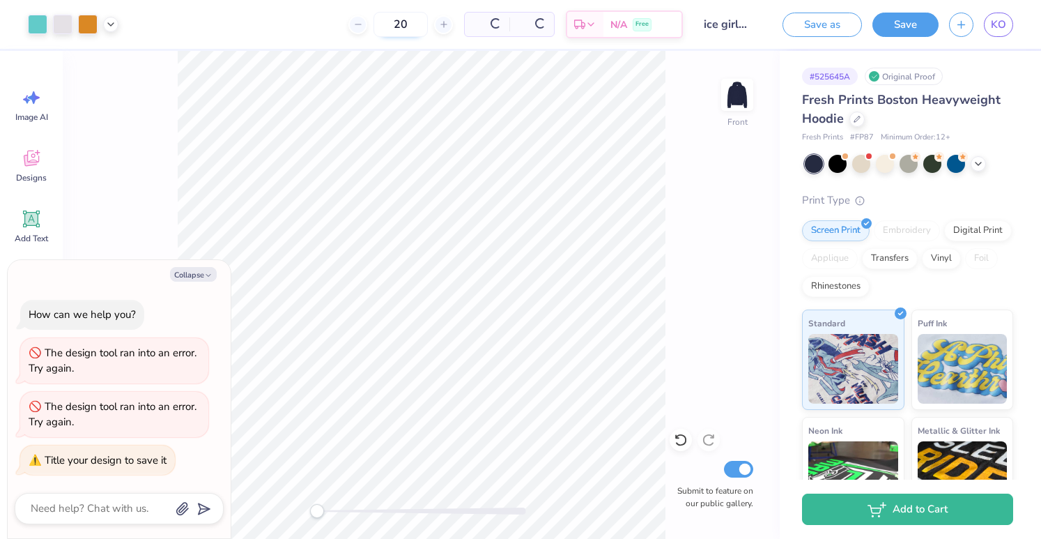
type textarea "x"
type input "20"
click at [897, 21] on button "Save" at bounding box center [905, 22] width 66 height 24
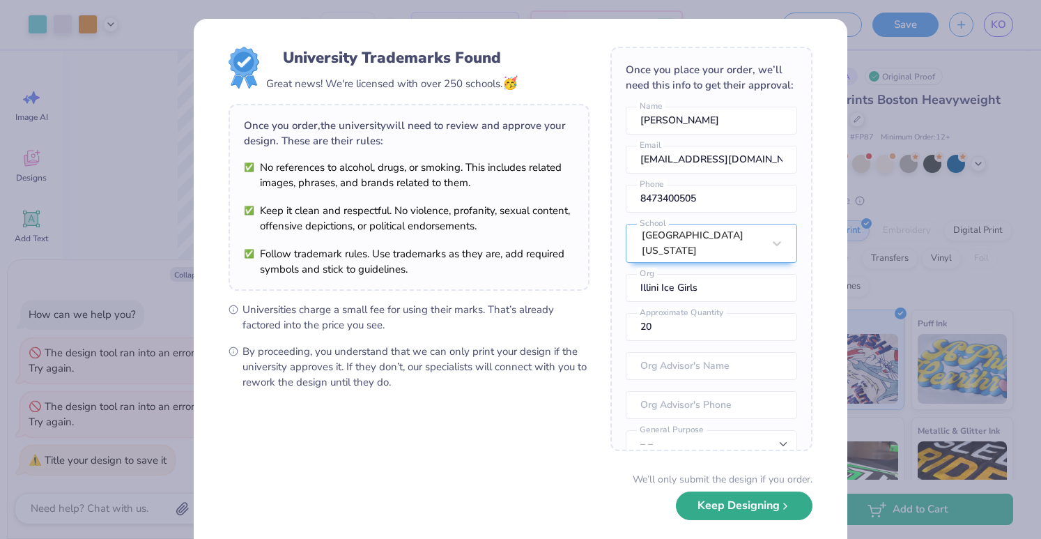
click at [757, 518] on button "Keep Designing" at bounding box center [744, 505] width 137 height 29
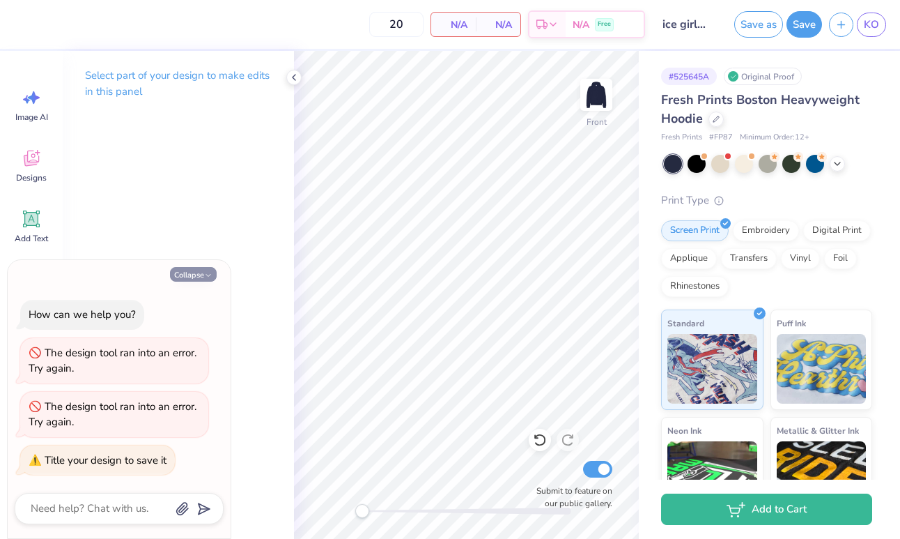
click at [199, 272] on button "Collapse" at bounding box center [193, 274] width 47 height 15
type textarea "x"
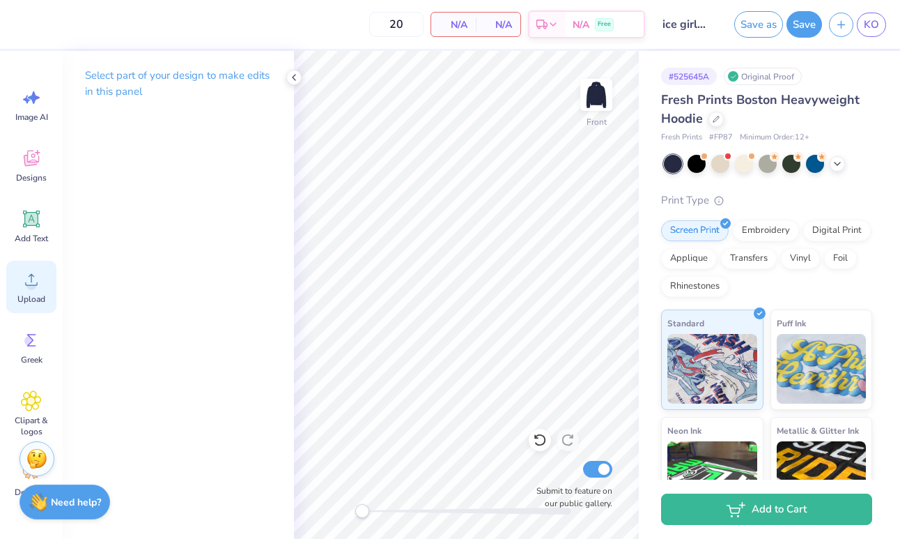
click at [27, 284] on icon at bounding box center [31, 280] width 13 height 12
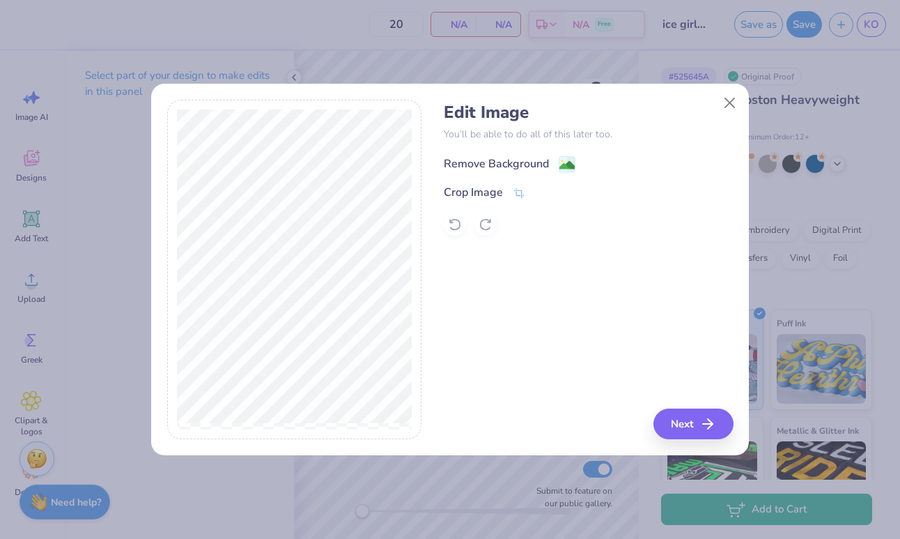
click at [559, 156] on icon at bounding box center [567, 164] width 17 height 17
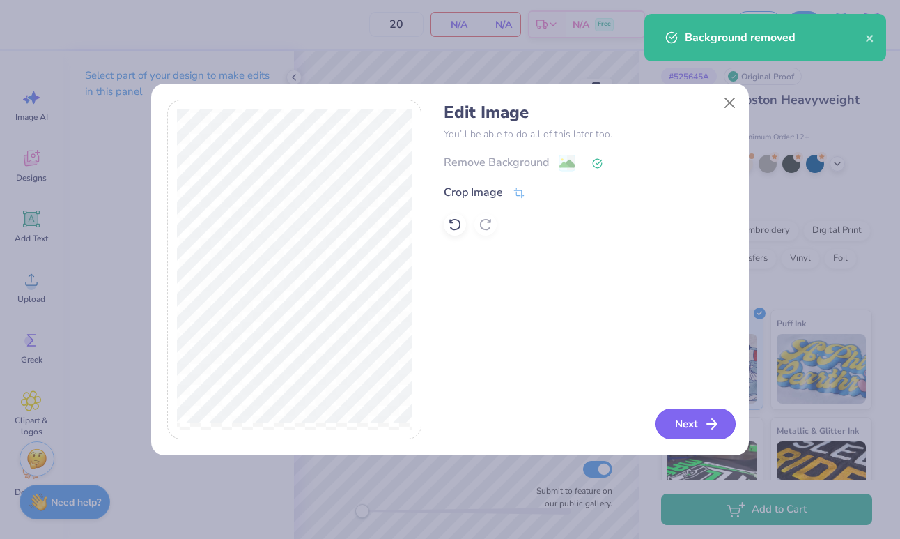
click at [675, 426] on button "Next" at bounding box center [696, 423] width 80 height 31
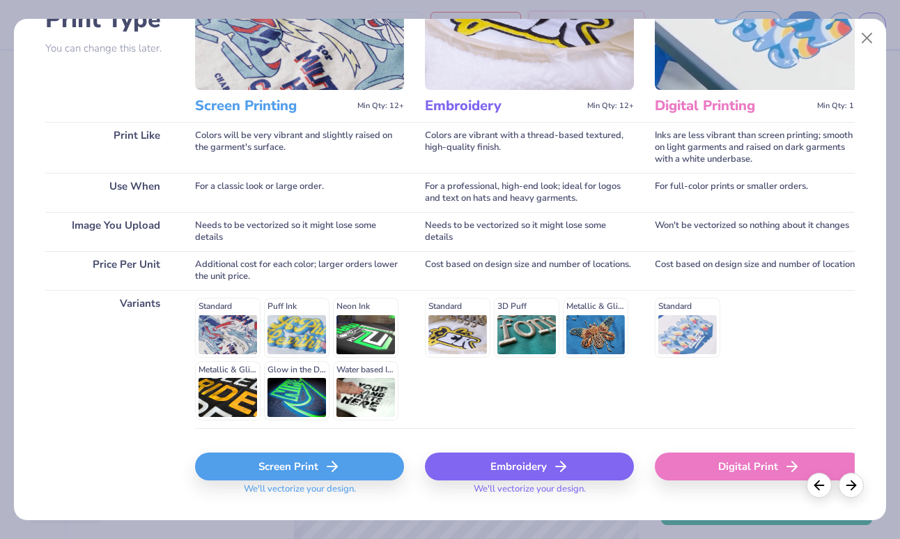
scroll to position [156, 0]
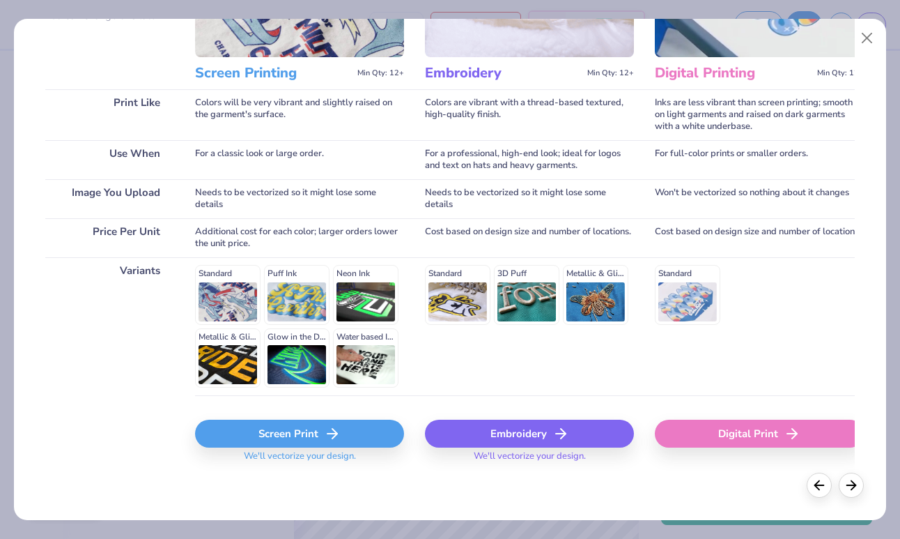
click at [705, 442] on div "Digital Print" at bounding box center [759, 433] width 209 height 28
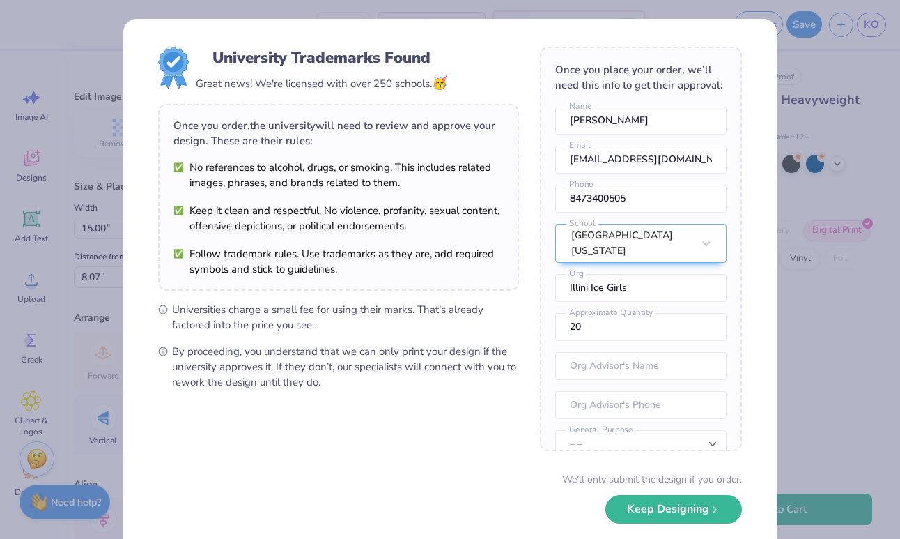
click at [525, 328] on body "20 $70.71 Per Item $1,414.20 Total Est. Delivery Oct 9 - 12 Free Design Title i…" at bounding box center [450, 269] width 900 height 539
click at [658, 507] on button "Keep Designing" at bounding box center [674, 505] width 137 height 29
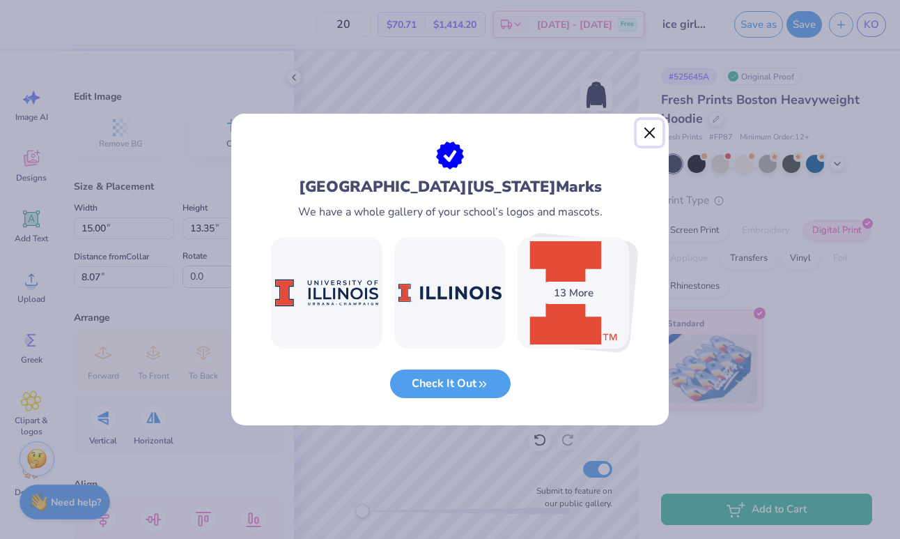
click at [643, 131] on button "Close" at bounding box center [650, 133] width 26 height 26
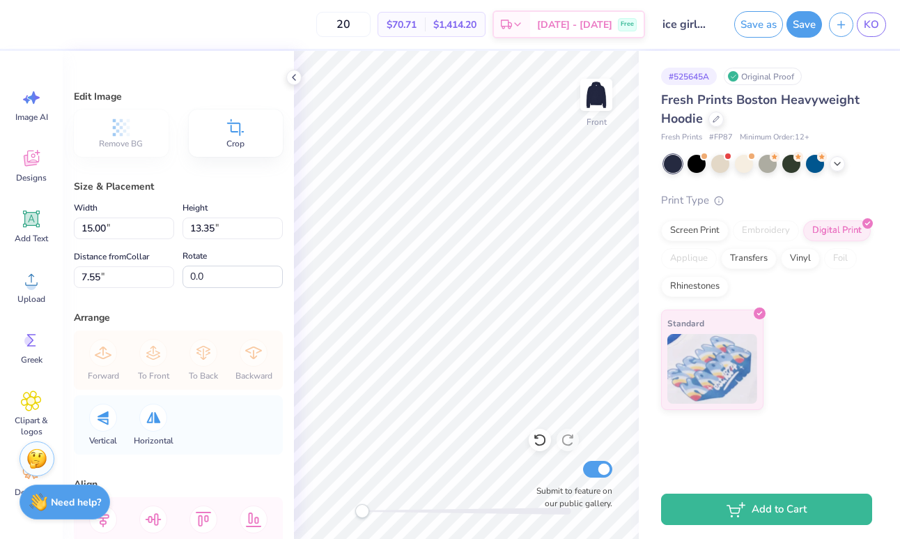
type input "7.15"
click at [296, 72] on icon at bounding box center [293, 77] width 11 height 11
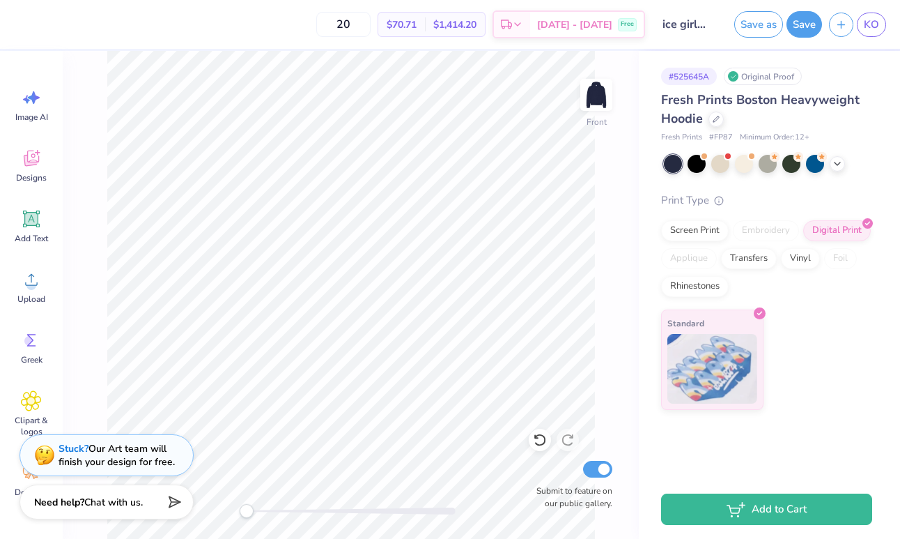
click at [477, 29] on span "$1,414.20" at bounding box center [454, 24] width 43 height 15
click at [371, 21] on input "20" at bounding box center [343, 24] width 54 height 25
type input "2"
type input "12"
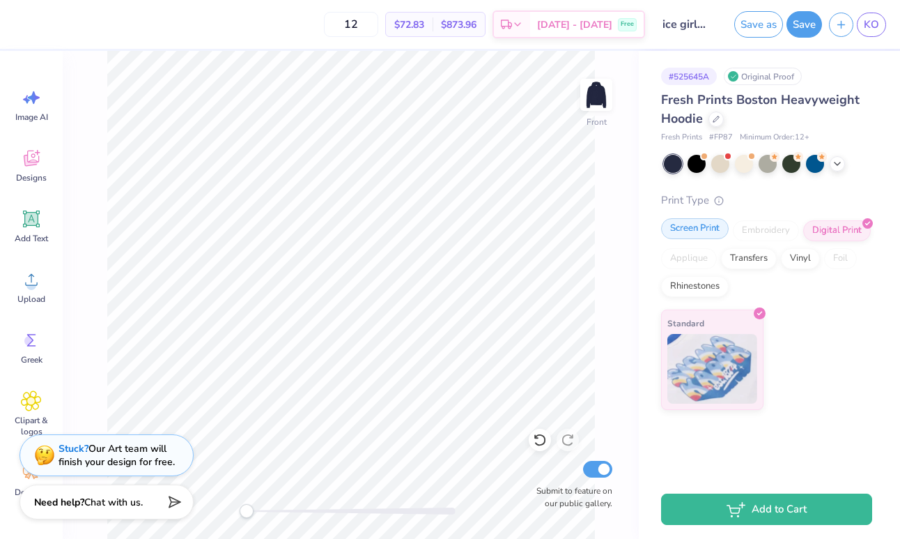
click at [710, 231] on div "Screen Print" at bounding box center [695, 228] width 68 height 21
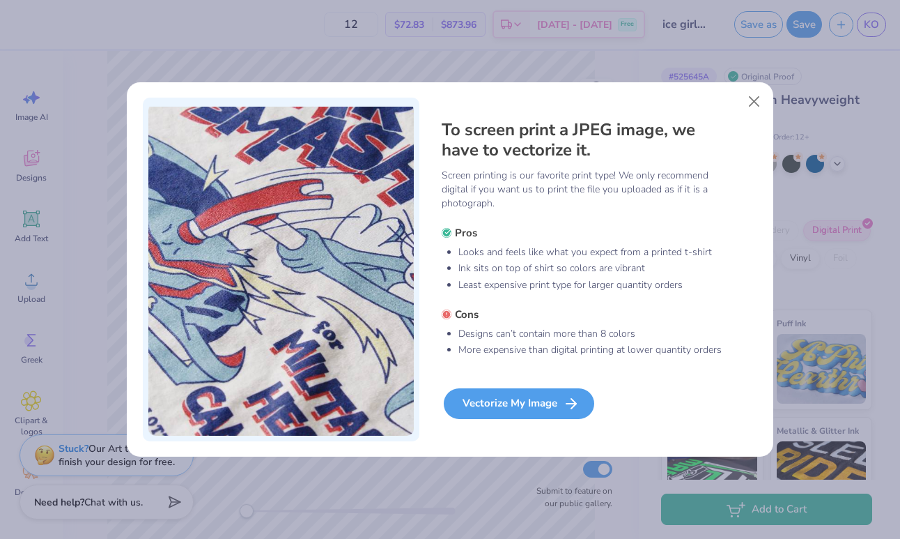
click at [530, 399] on div "Vectorize My Image" at bounding box center [519, 403] width 151 height 31
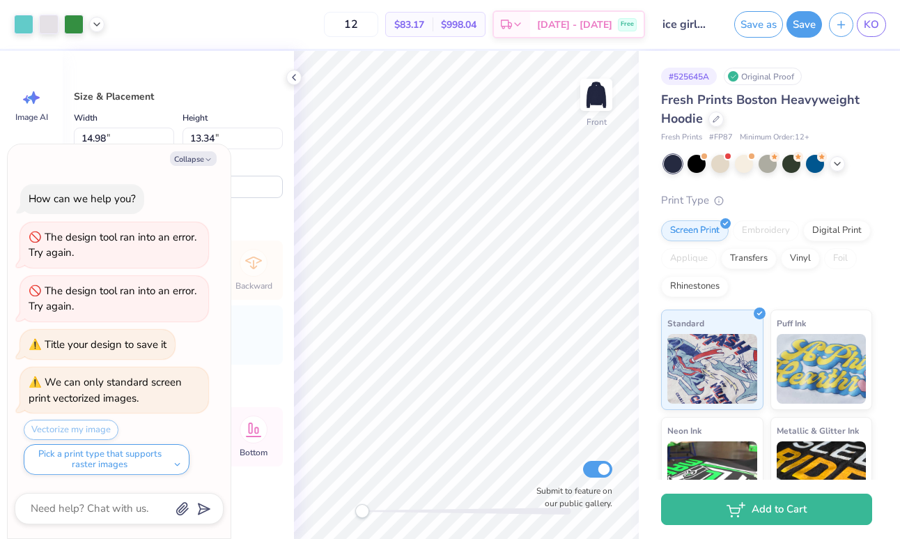
click at [277, 215] on div "Size & Placement Width 14.98 14.98 " Height 13.34 13.34 " Distance from Collar …" at bounding box center [178, 295] width 231 height 488
click at [205, 160] on icon "button" at bounding box center [208, 159] width 8 height 8
type textarea "x"
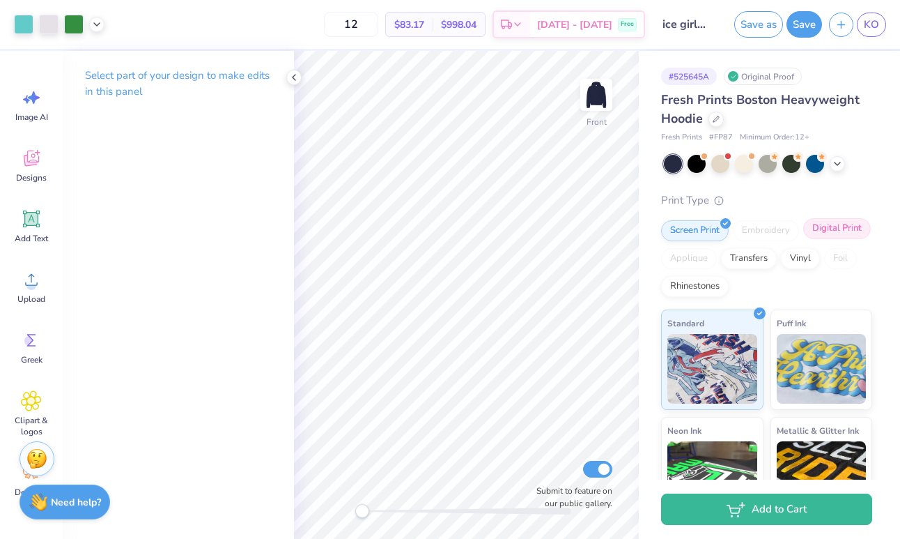
click at [826, 231] on div "Digital Print" at bounding box center [837, 228] width 68 height 21
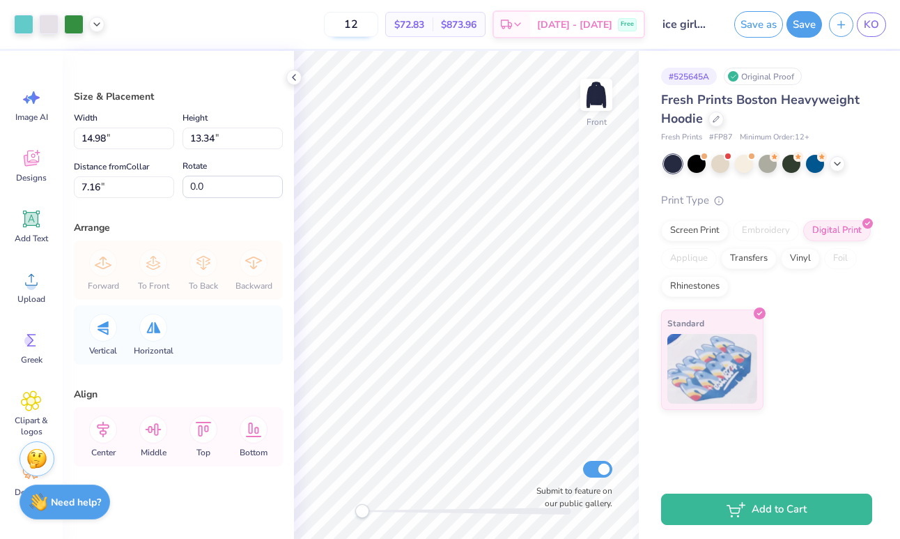
click at [378, 22] on input "12" at bounding box center [351, 24] width 54 height 25
click at [378, 23] on input "11" at bounding box center [351, 24] width 54 height 25
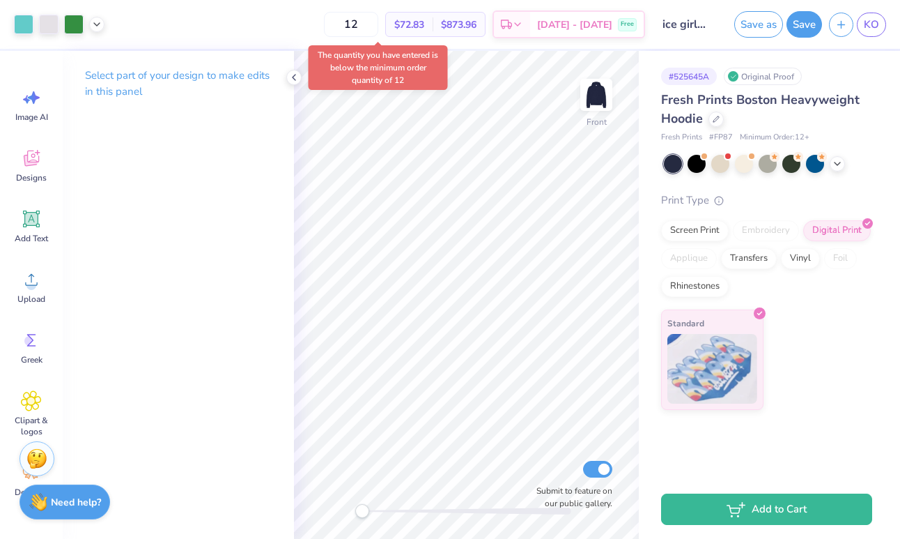
click at [390, 67] on body "Art colors 12 $72.83 Per Item $873.96 Total Est. Delivery Oct 9 - 12 Free Desig…" at bounding box center [450, 269] width 900 height 539
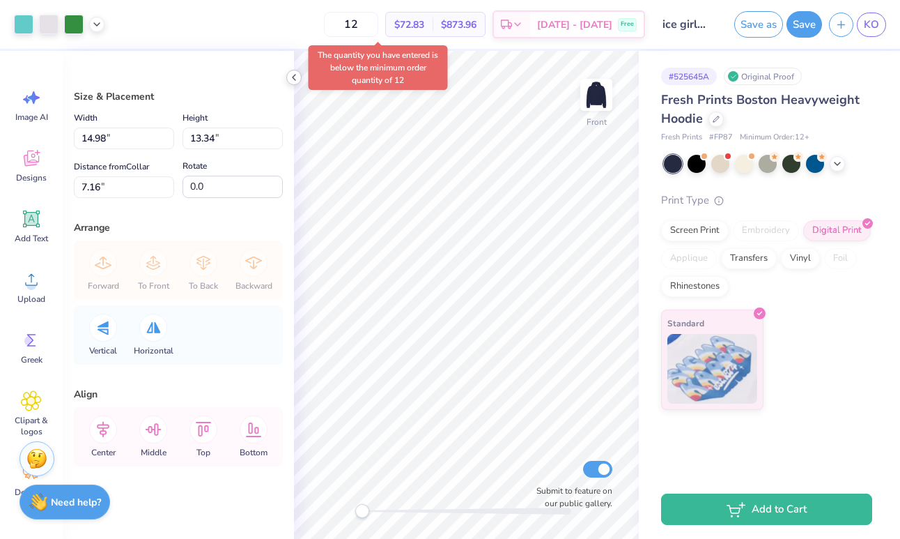
click at [293, 74] on icon at bounding box center [293, 77] width 11 height 11
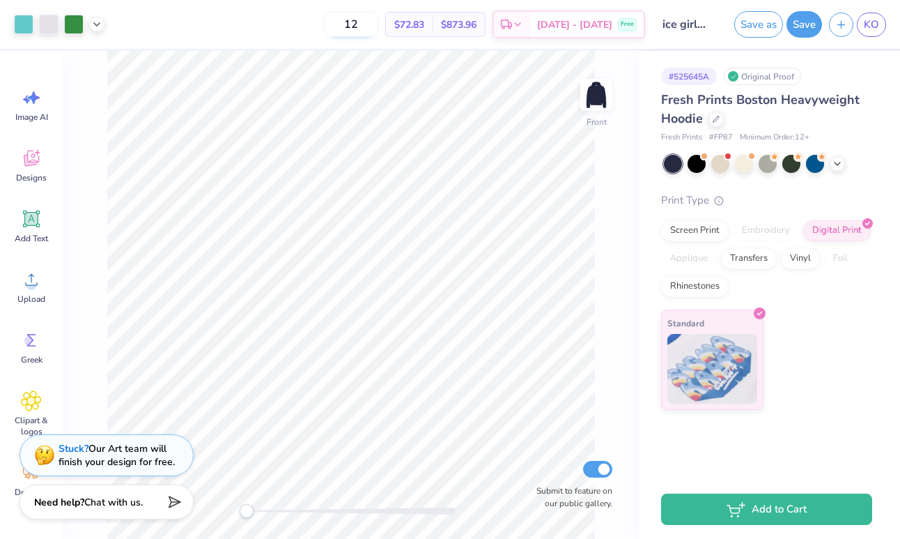
click at [378, 31] on input "12" at bounding box center [351, 24] width 54 height 25
type input "12"
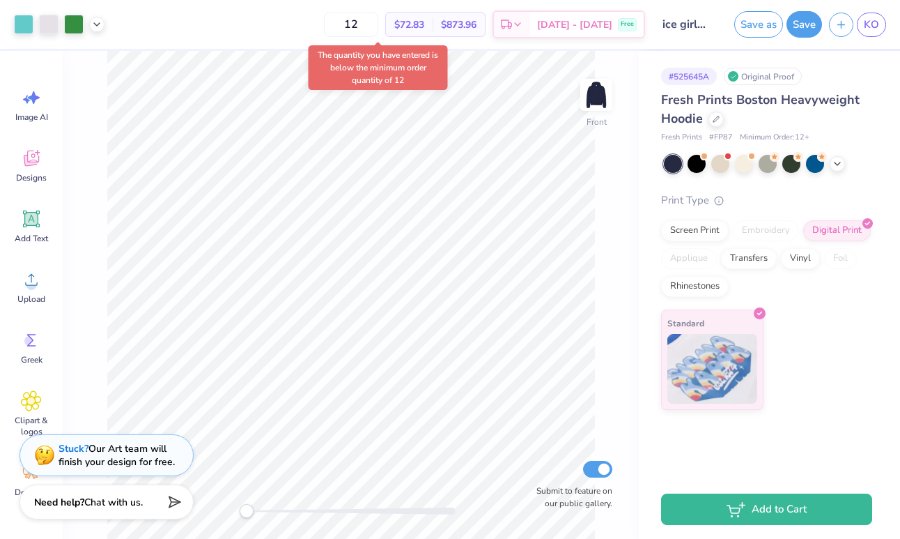
click at [438, 68] on body "Art colors 12 $72.83 Per Item $873.96 Total Est. Delivery Oct 9 - 12 Free Desig…" at bounding box center [450, 269] width 900 height 539
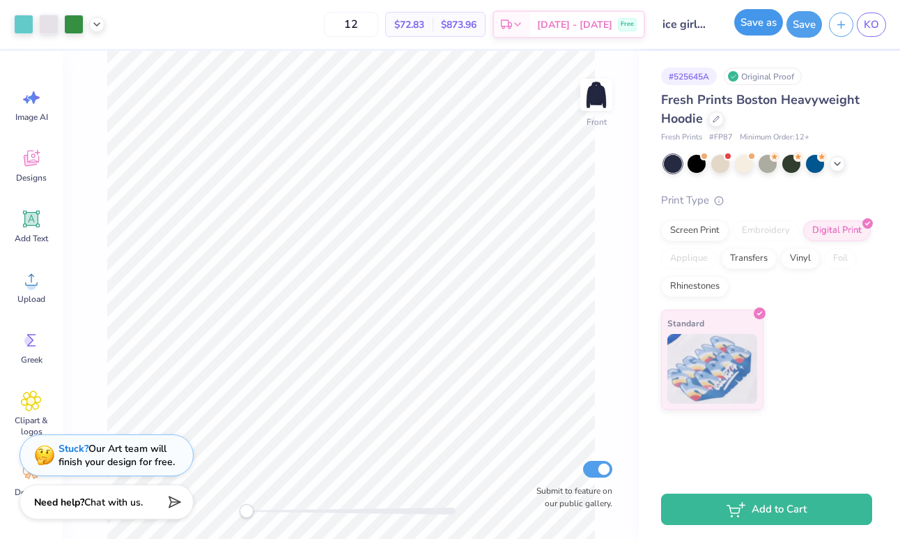
click at [764, 23] on button "Save as" at bounding box center [758, 22] width 49 height 26
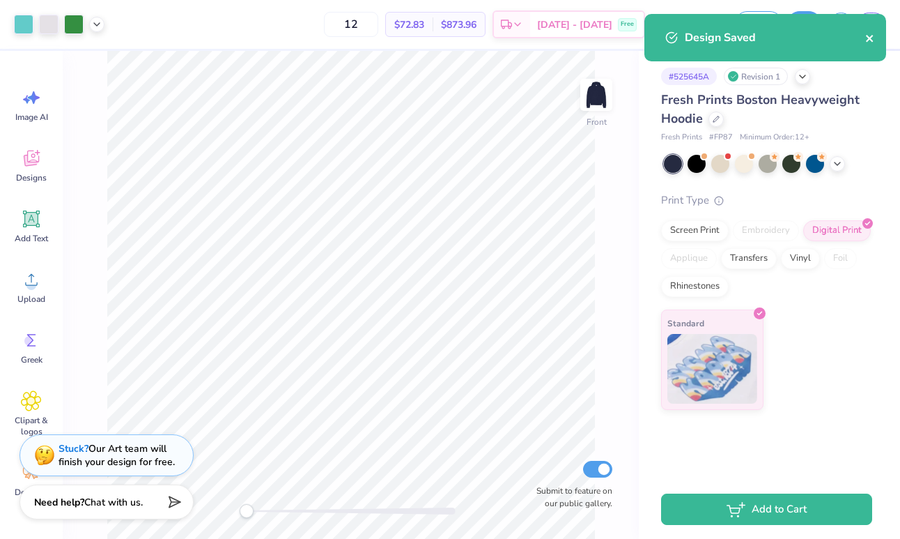
click at [865, 37] on icon "close" at bounding box center [870, 38] width 10 height 11
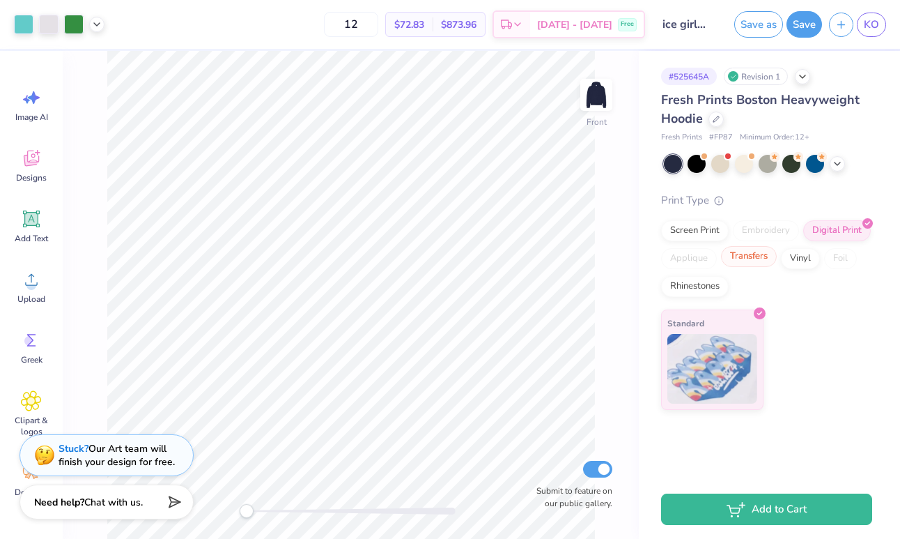
click at [755, 257] on div "Transfers" at bounding box center [749, 256] width 56 height 21
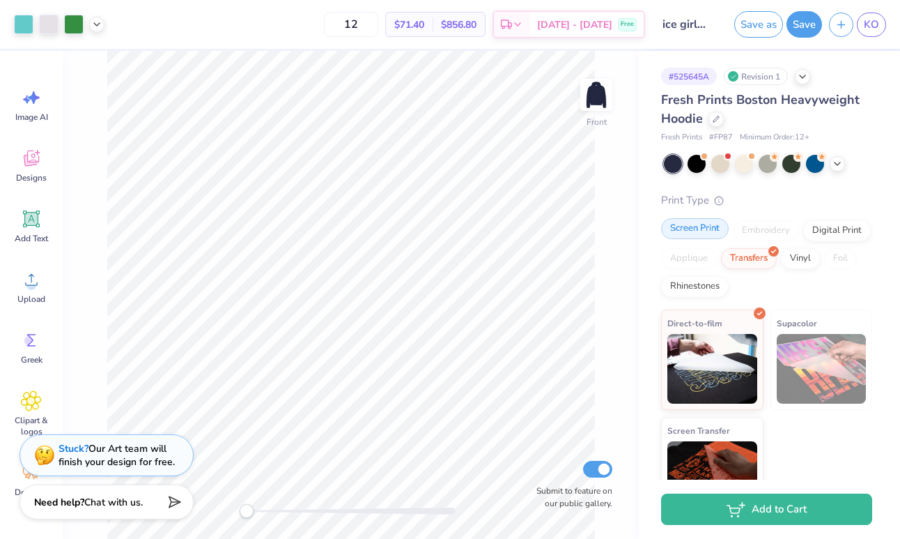
click at [704, 233] on div "Screen Print" at bounding box center [695, 228] width 68 height 21
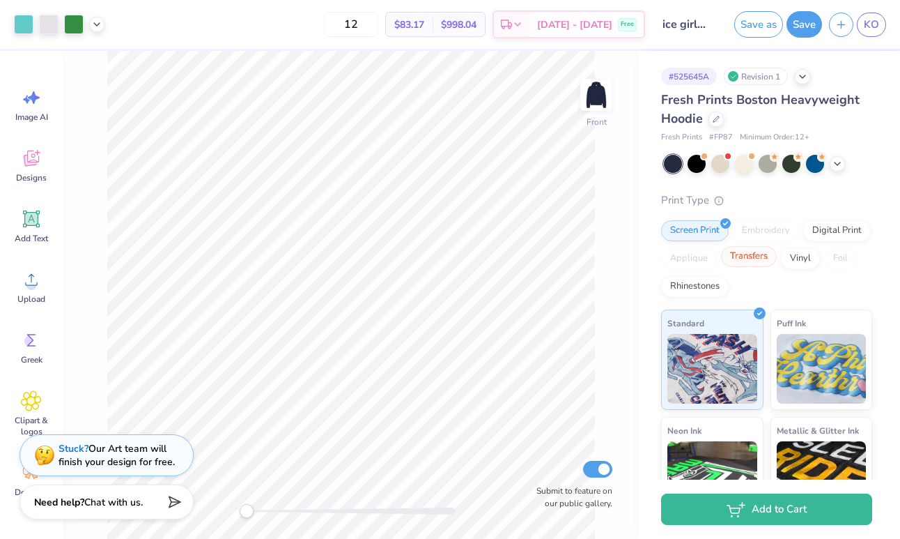
click at [745, 253] on div "Transfers" at bounding box center [749, 256] width 56 height 21
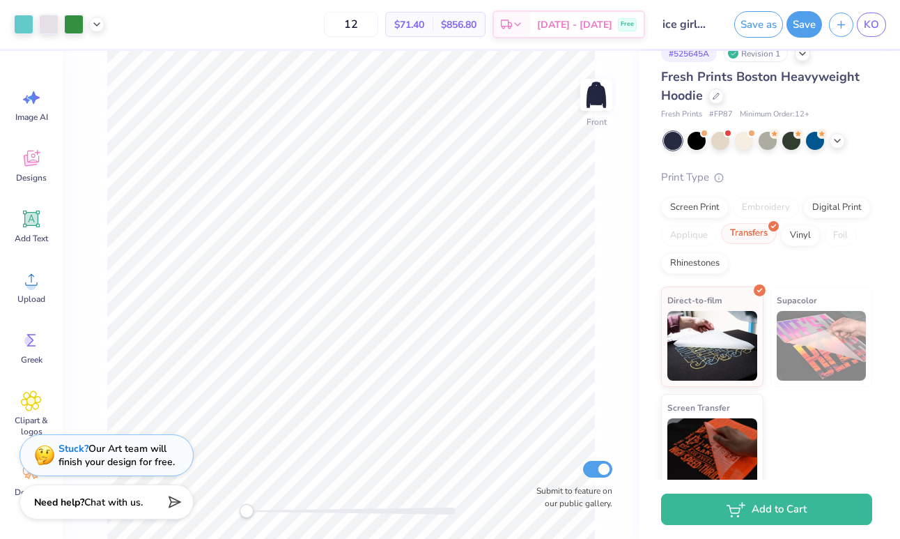
scroll to position [38, 0]
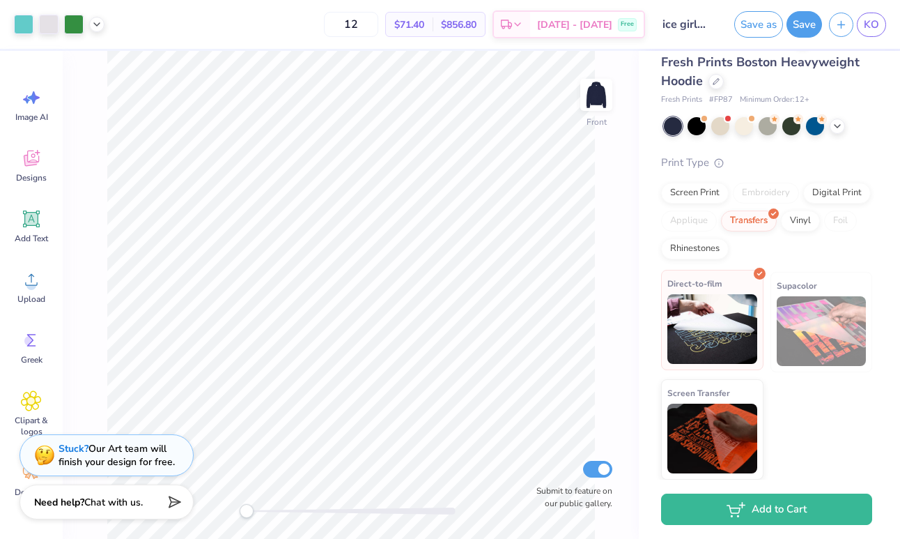
click at [733, 310] on img at bounding box center [713, 329] width 90 height 70
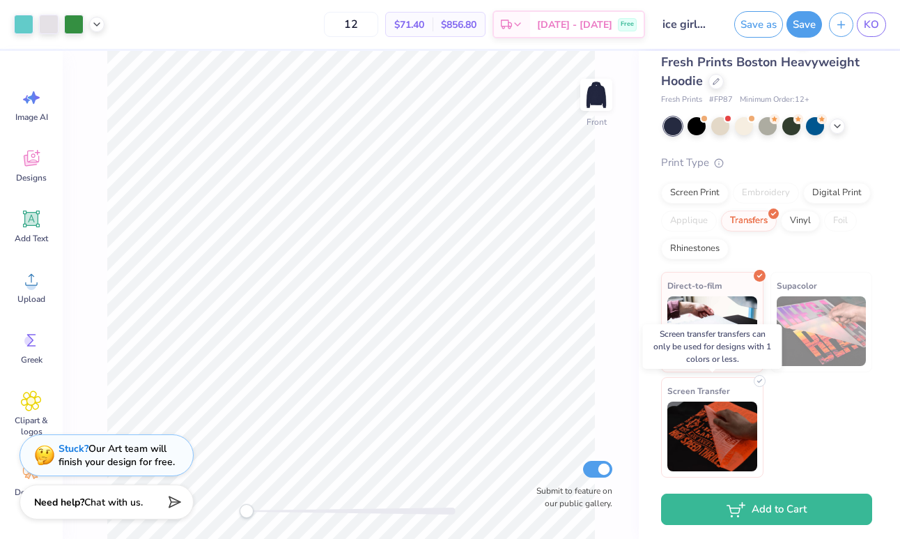
click at [725, 392] on span "Screen Transfer" at bounding box center [699, 390] width 63 height 15
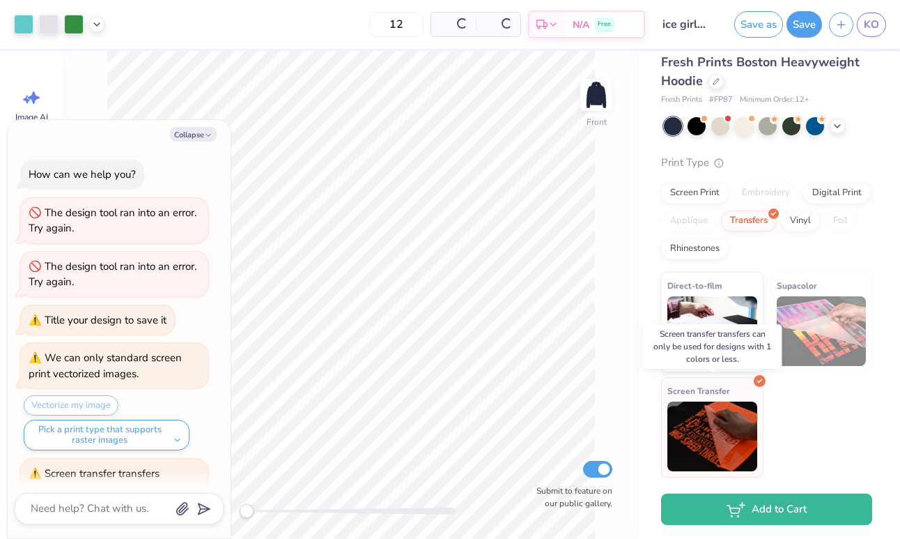
scroll to position [114, 0]
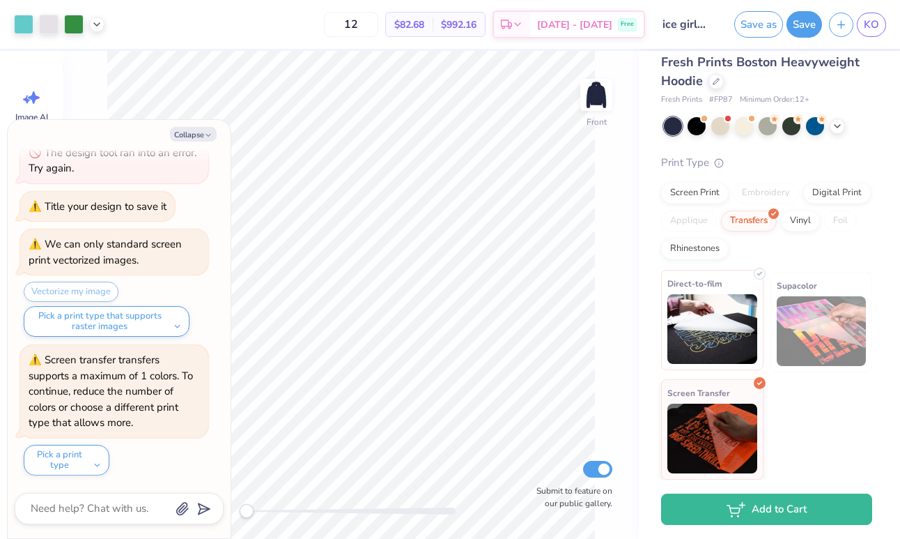
click at [718, 344] on img at bounding box center [713, 329] width 90 height 70
click at [206, 130] on button "Collapse" at bounding box center [193, 134] width 47 height 15
type textarea "x"
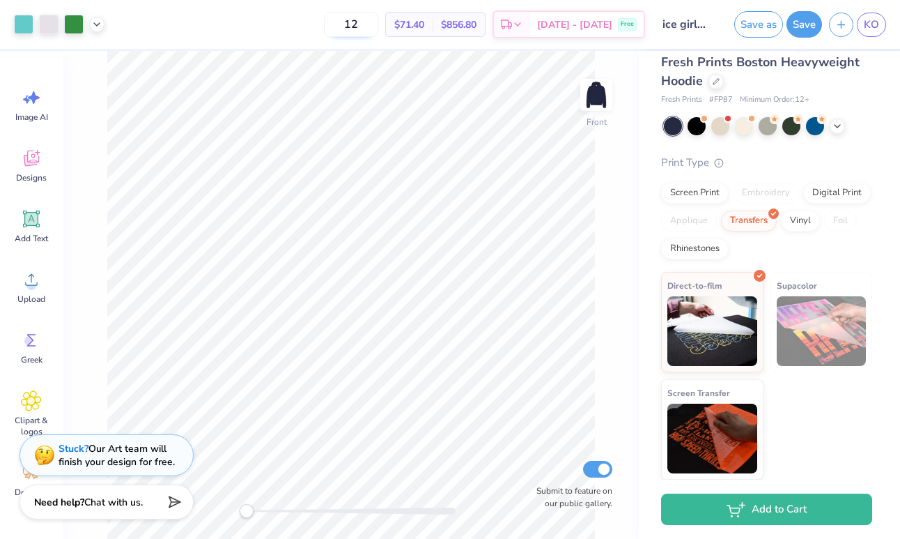
click at [378, 23] on input "12" at bounding box center [351, 24] width 54 height 25
click at [447, 82] on body "Art colors 12 $71.40 Per Item $856.80 Total Est. Delivery Oct 9 - 12 Free Desig…" at bounding box center [450, 269] width 900 height 539
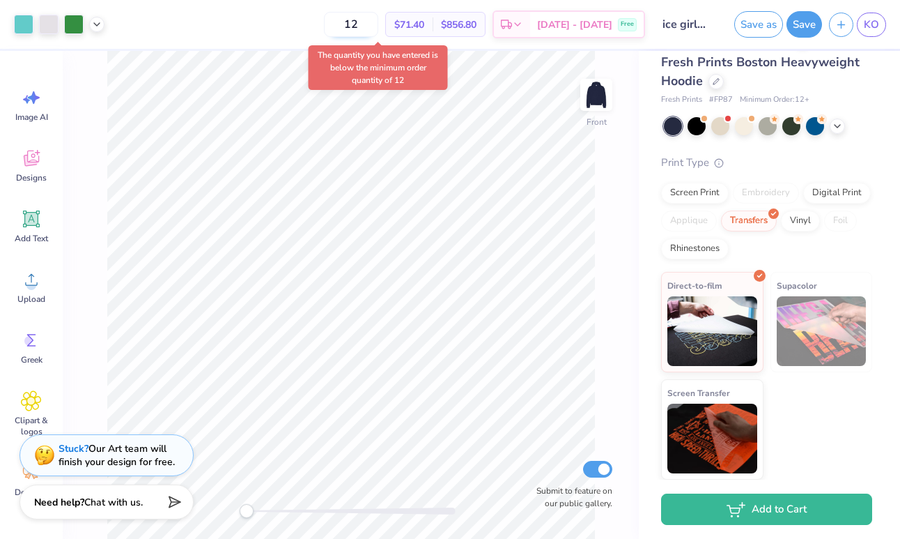
click at [378, 24] on input "12" at bounding box center [351, 24] width 54 height 25
type input "1"
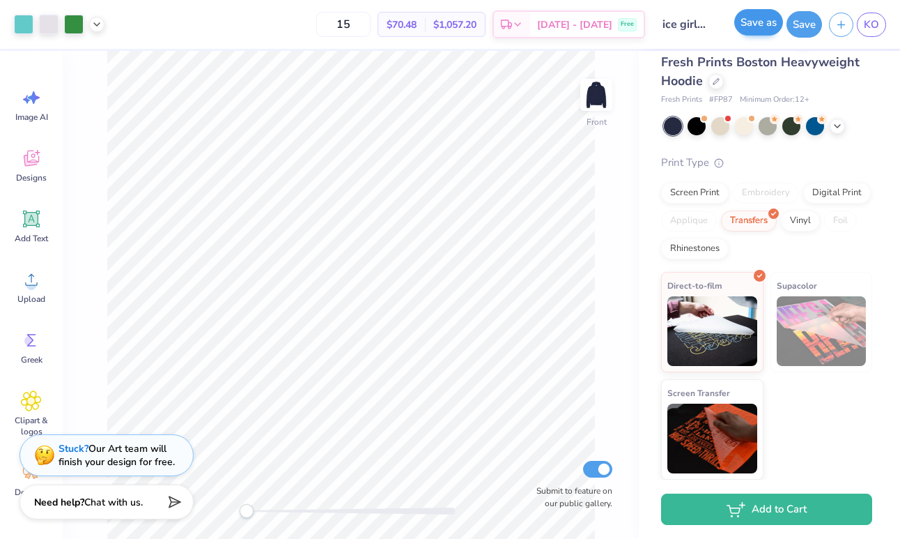
type input "15"
click at [763, 22] on button "Save as" at bounding box center [758, 22] width 49 height 26
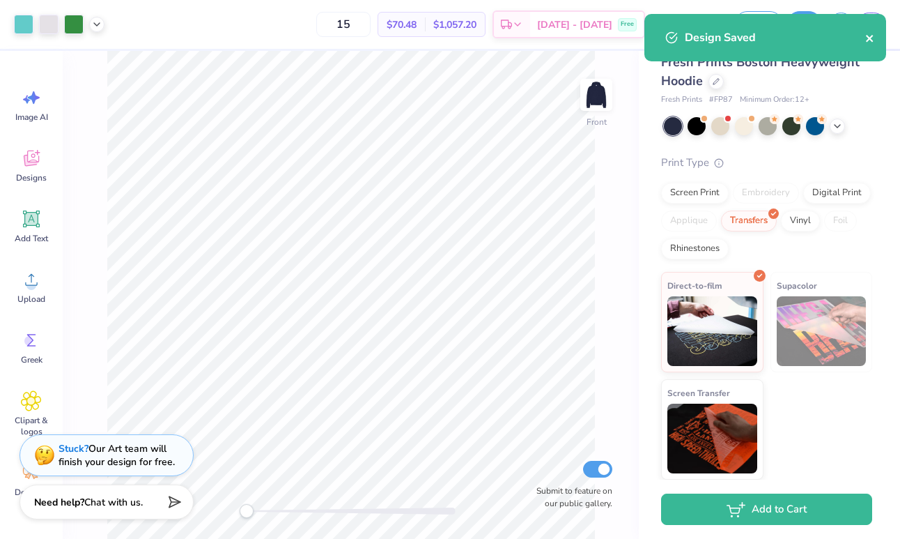
click at [869, 36] on icon "close" at bounding box center [870, 38] width 10 height 11
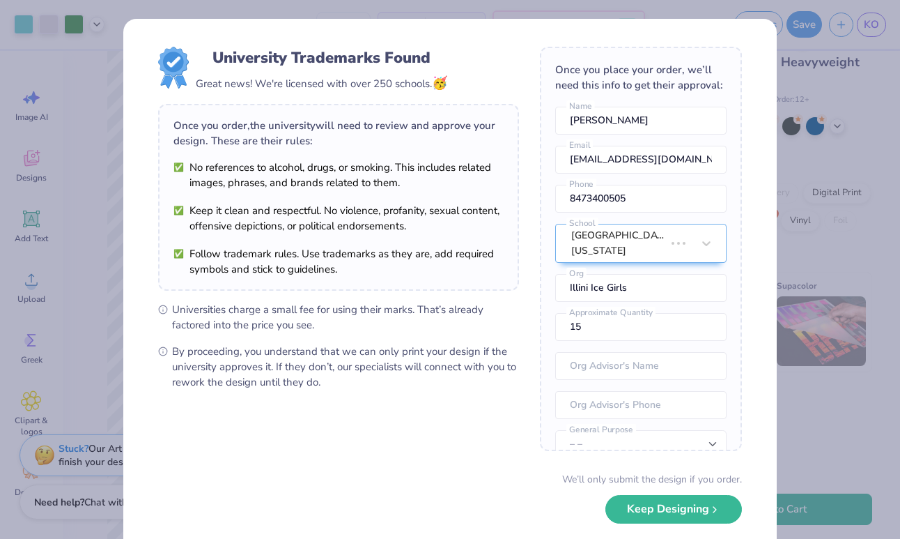
click at [873, 22] on div "University Trademarks Found Great news! We're licensed with over 250 schools. 🥳…" at bounding box center [450, 269] width 900 height 539
click at [688, 508] on button "Keep Designing" at bounding box center [674, 505] width 137 height 29
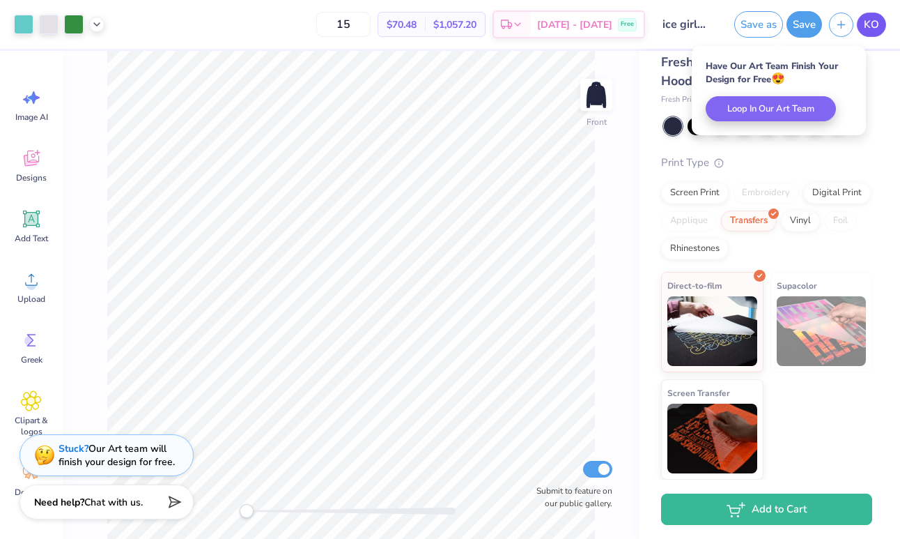
click at [877, 36] on link "KO" at bounding box center [871, 25] width 29 height 24
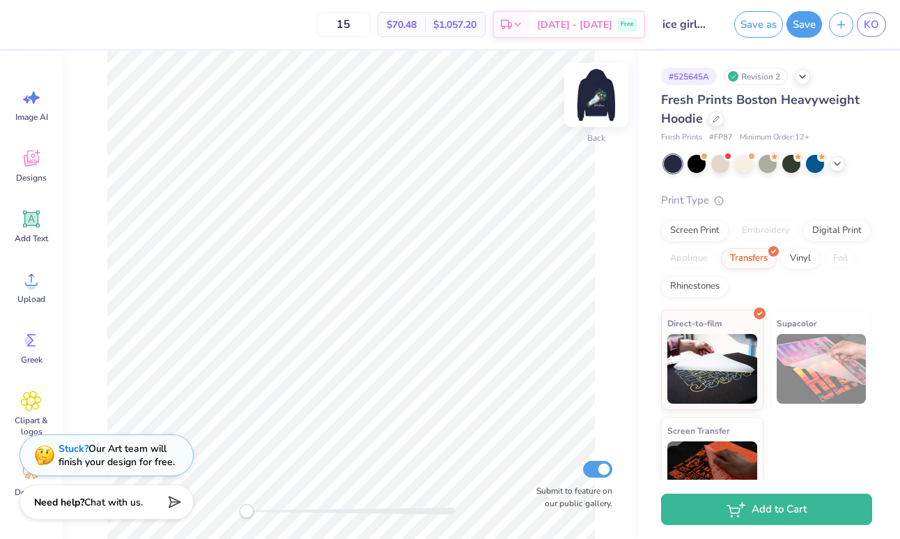
click at [592, 104] on img at bounding box center [597, 95] width 56 height 56
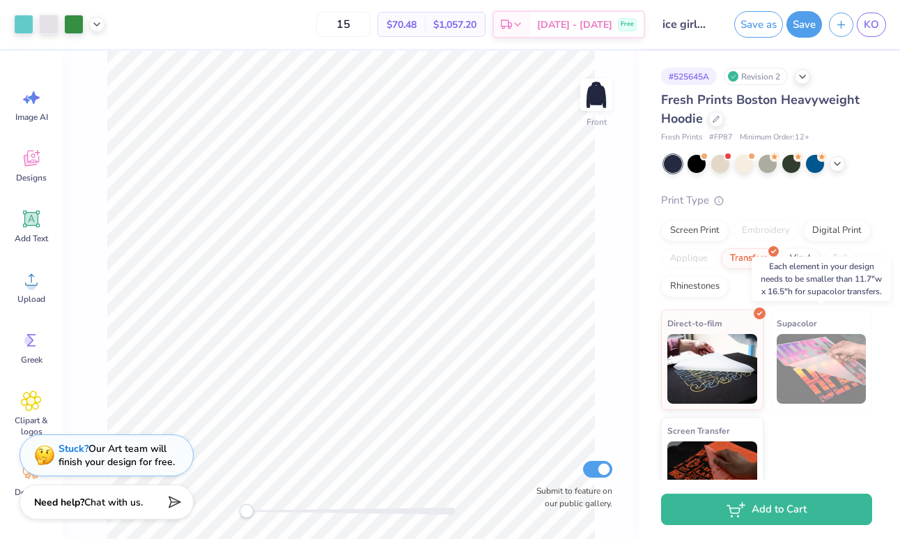
click at [823, 383] on img at bounding box center [822, 369] width 90 height 70
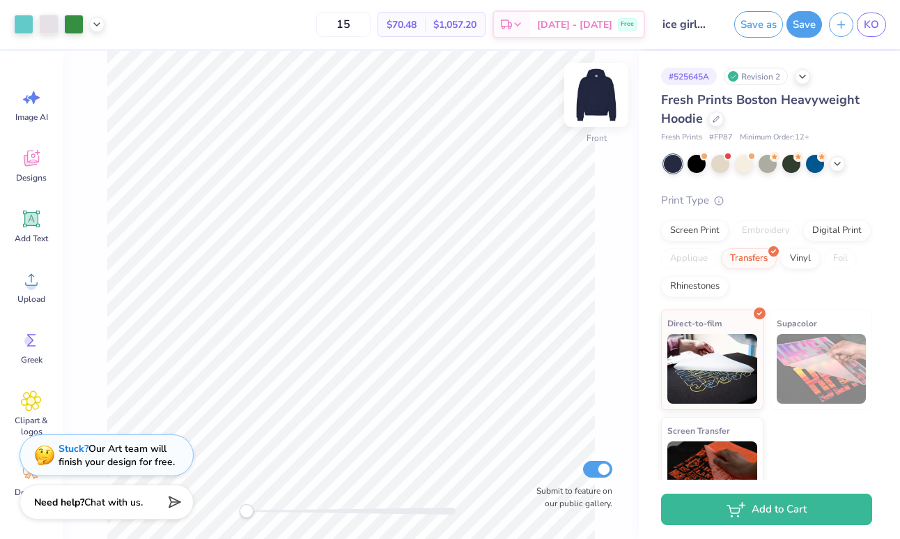
click at [601, 108] on img at bounding box center [597, 95] width 56 height 56
click at [876, 27] on span "KO" at bounding box center [871, 25] width 15 height 16
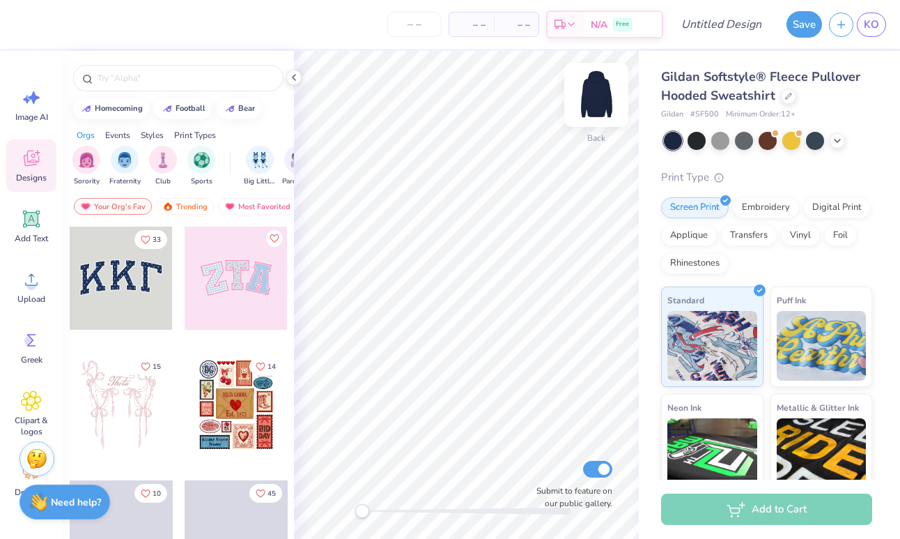
click at [593, 107] on img at bounding box center [597, 95] width 56 height 56
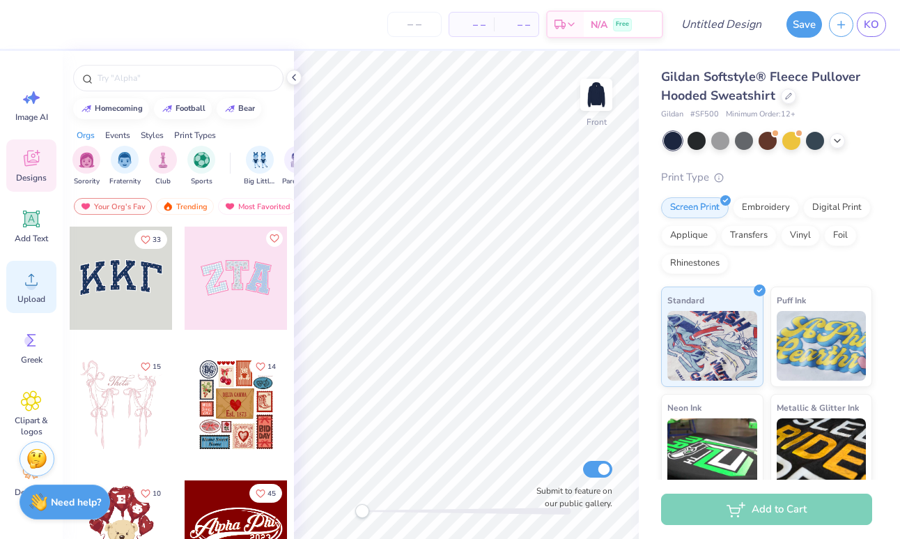
click at [40, 279] on icon at bounding box center [31, 279] width 21 height 21
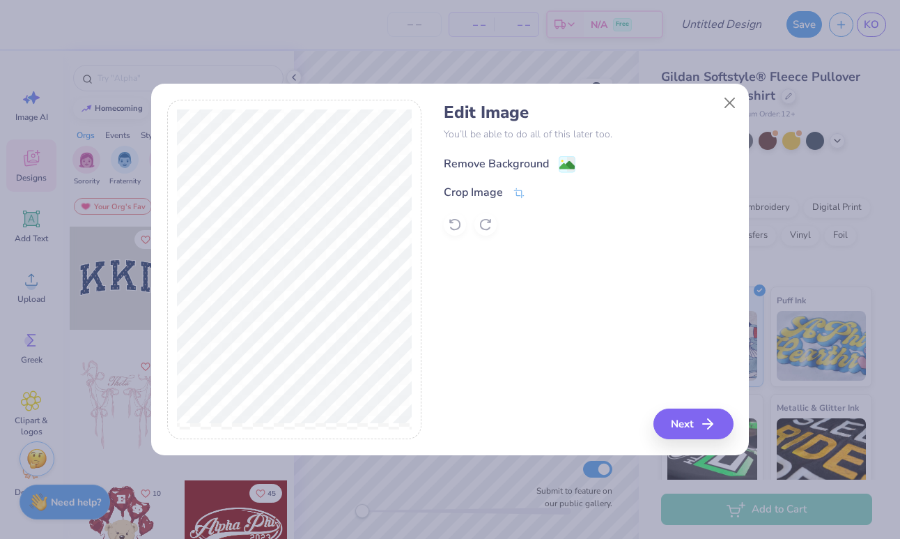
click at [567, 166] on image at bounding box center [567, 164] width 15 height 15
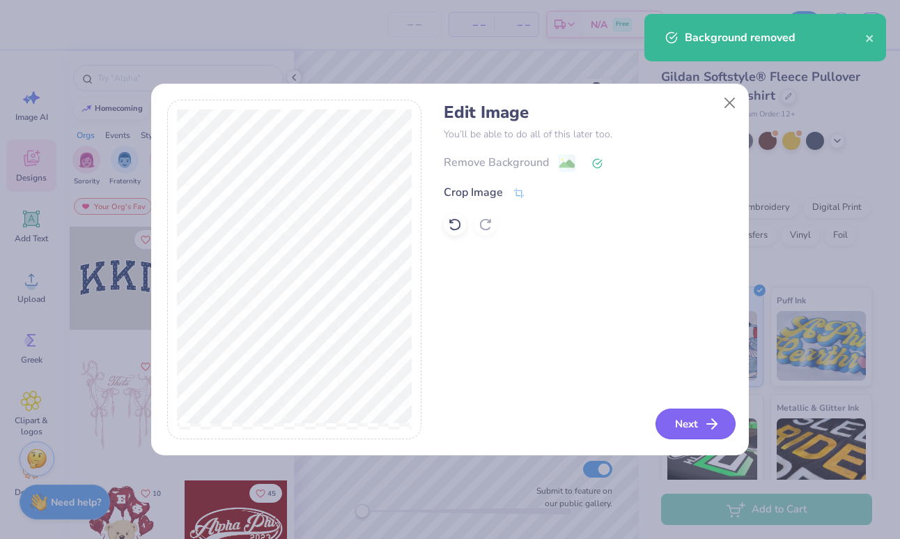
click at [674, 429] on button "Next" at bounding box center [696, 423] width 80 height 31
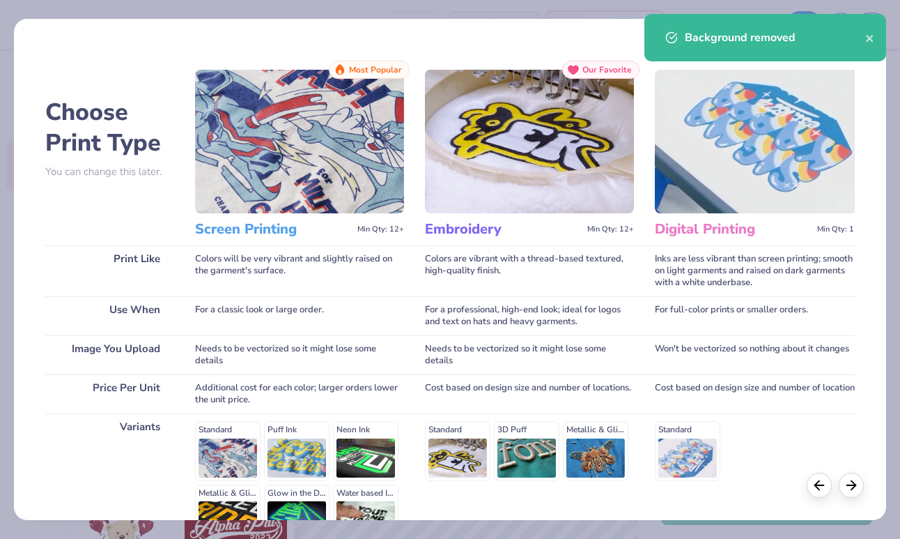
scroll to position [156, 0]
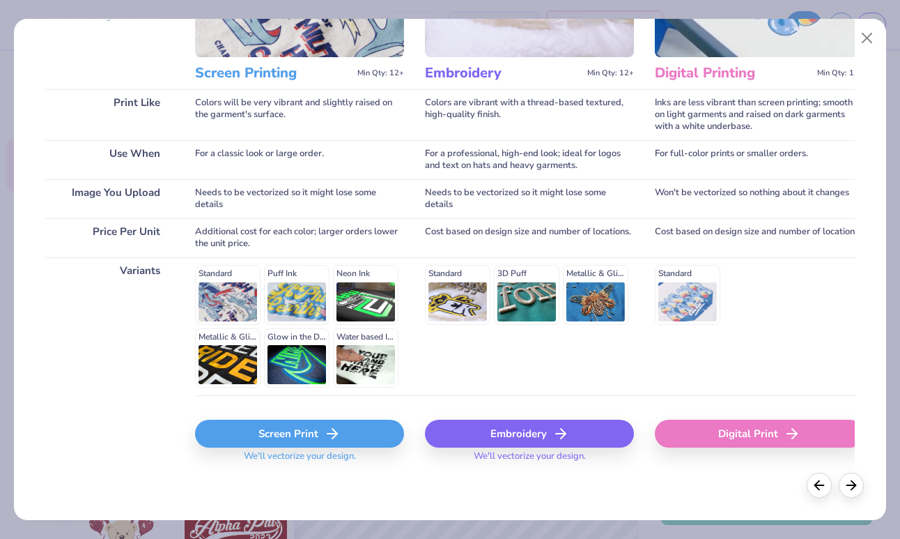
click at [385, 435] on div "Screen Print" at bounding box center [299, 433] width 209 height 28
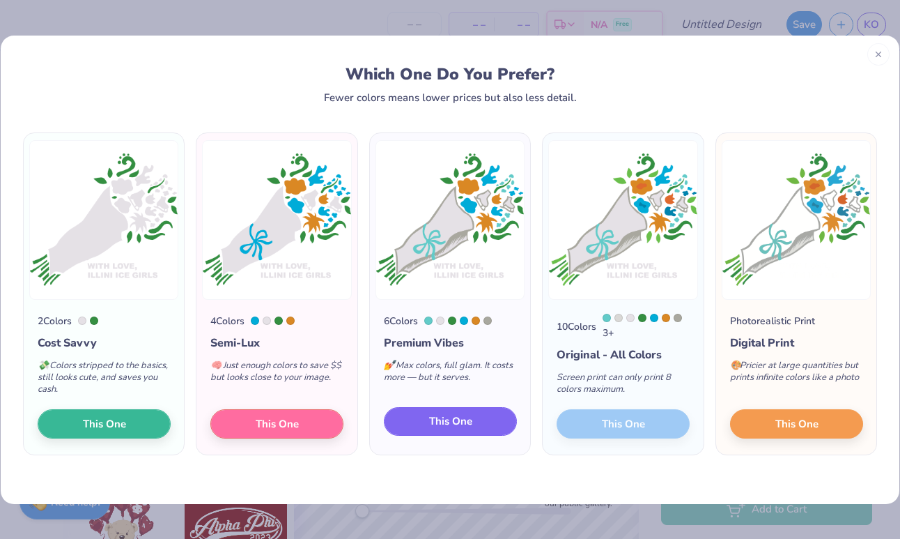
click at [480, 417] on button "This One" at bounding box center [450, 421] width 133 height 29
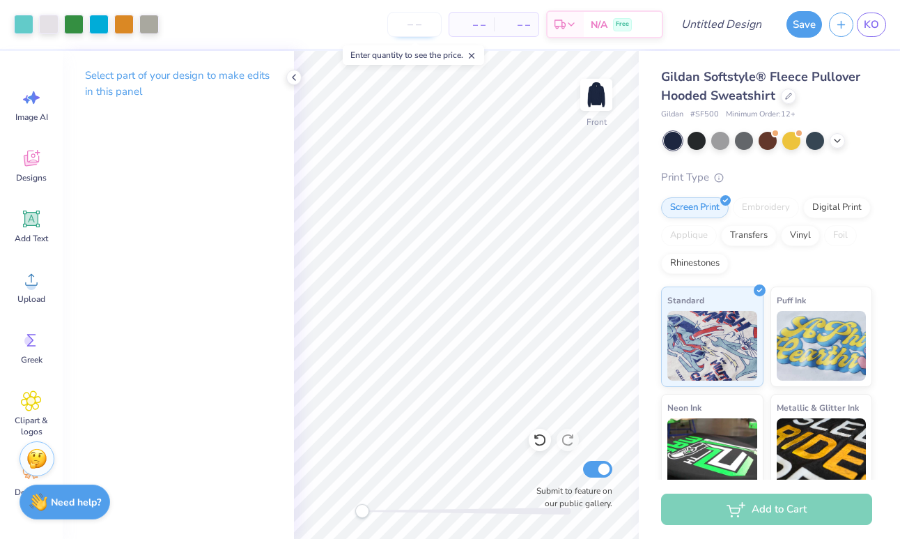
click at [410, 23] on input "number" at bounding box center [414, 24] width 54 height 25
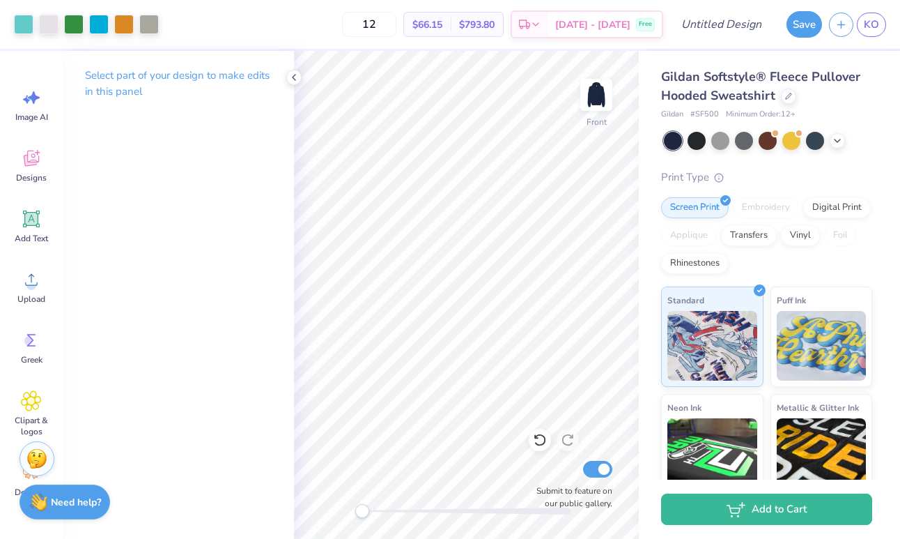
type input "12"
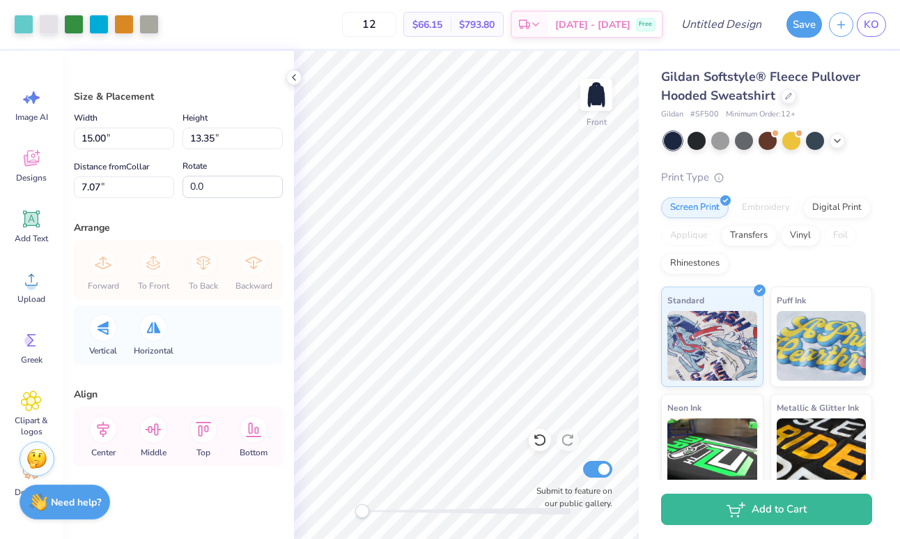
type input "14.12"
type input "12.56"
type input "7.86"
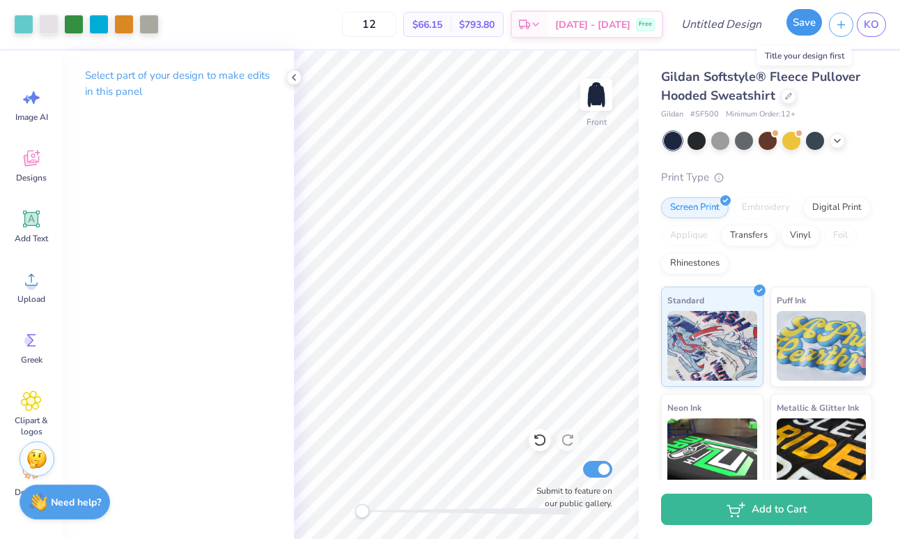
click at [810, 29] on button "Save" at bounding box center [805, 22] width 36 height 26
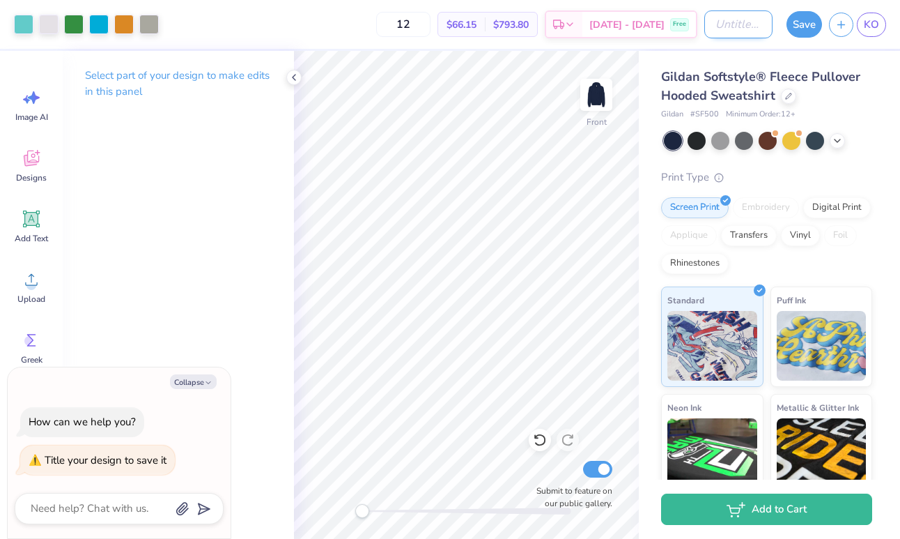
type textarea "x"
click at [731, 12] on input "Design Title" at bounding box center [738, 24] width 68 height 28
type input "i"
type textarea "x"
type input "ic"
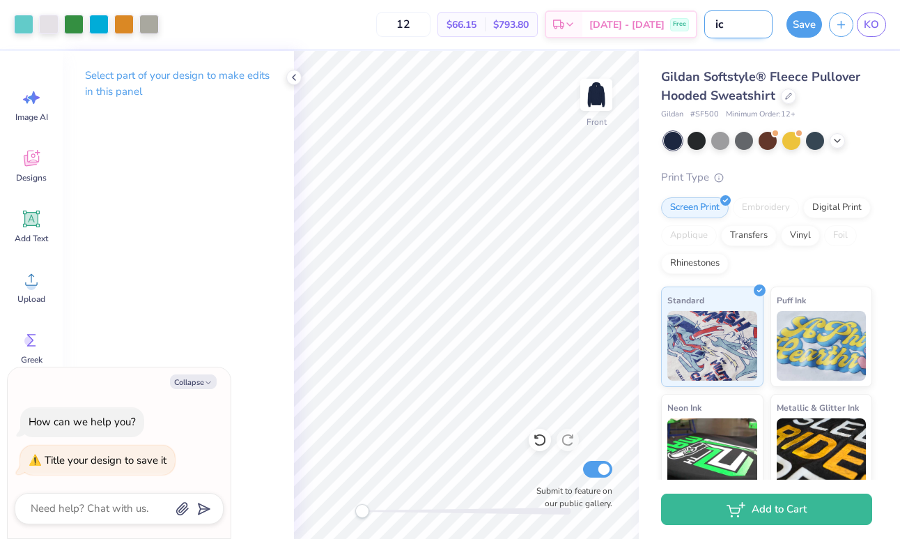
type textarea "x"
type input "ice"
type textarea "x"
type input "ice"
type textarea "x"
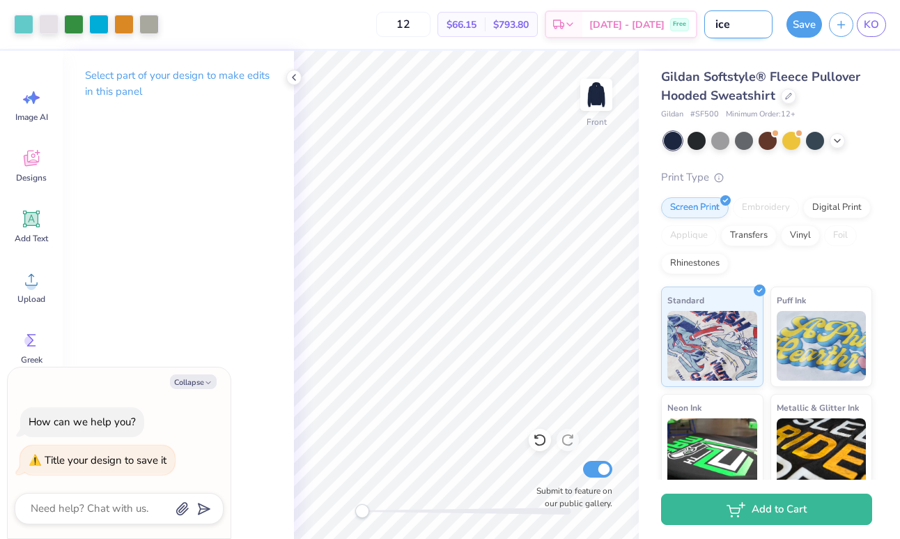
type input "ice g"
type textarea "x"
type input "ice gi"
type textarea "x"
type input "ice gir"
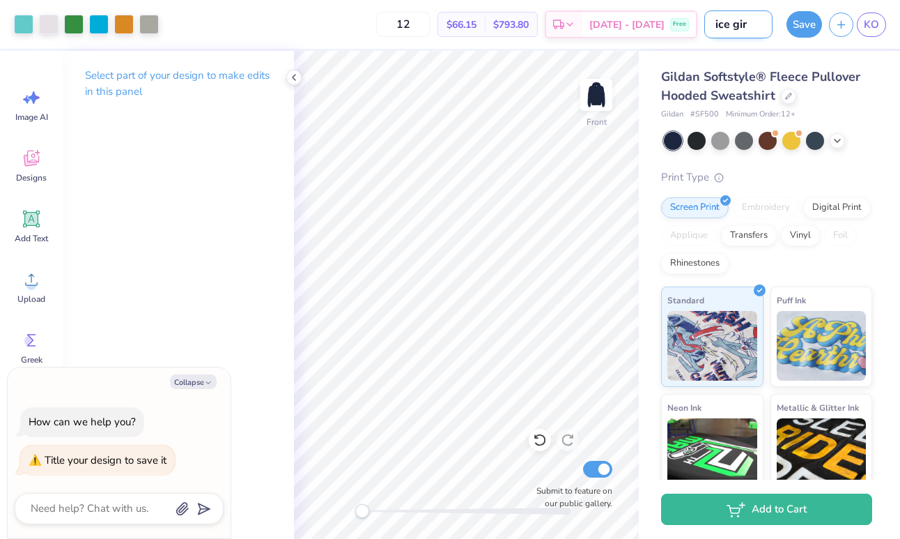
type textarea "x"
type input "ice girl"
type textarea "x"
type input "ice girl"
type textarea "x"
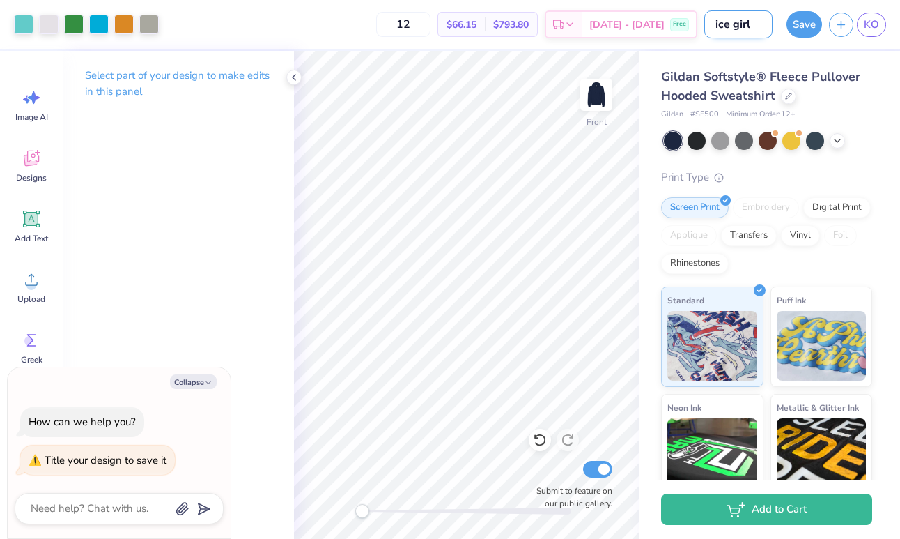
type input "ice girl h"
type textarea "x"
type input "ice girl ho"
type textarea "x"
type input "ice girl hoo"
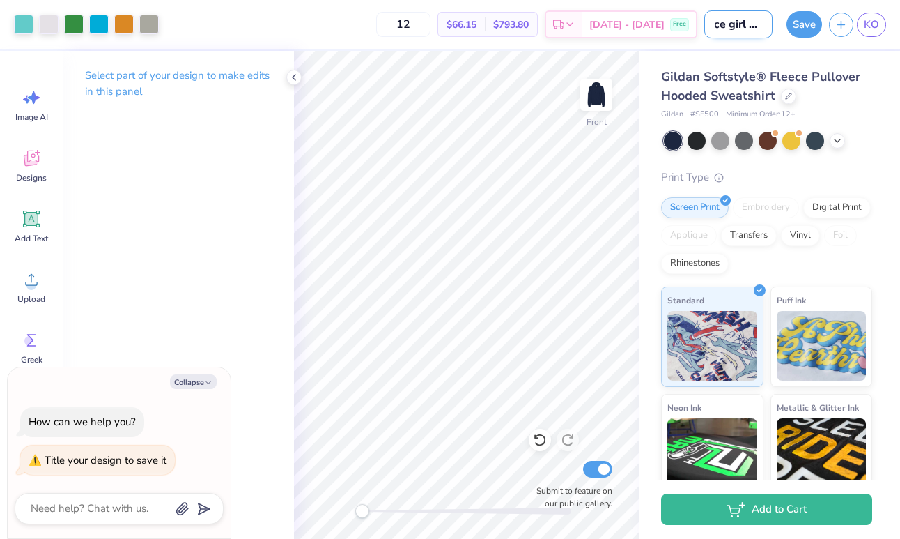
type textarea "x"
type input "ice girl hood"
type textarea "x"
type input "ice girl hoodi"
type textarea "x"
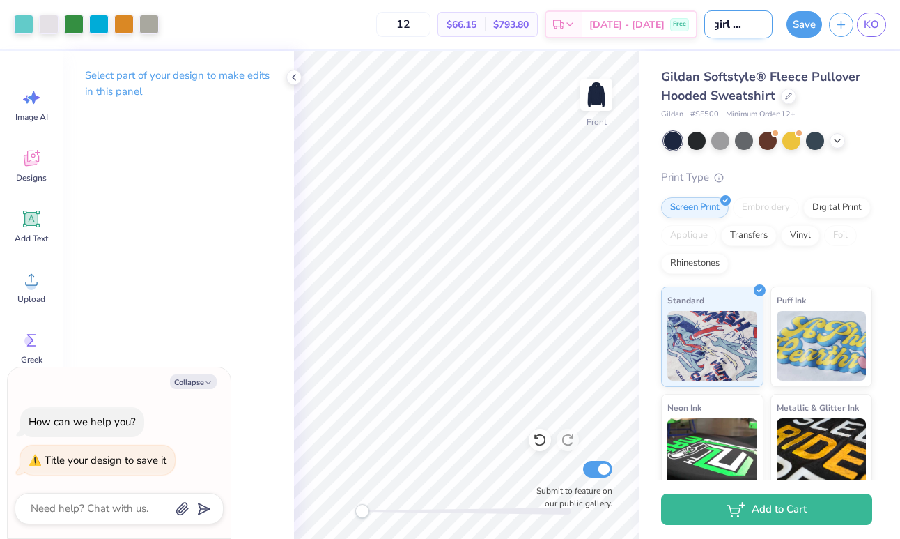
type input "ice girl hoodie"
type textarea "x"
type input "ice girl hoodie"
type textarea "x"
type input "ice girl hoodie 2"
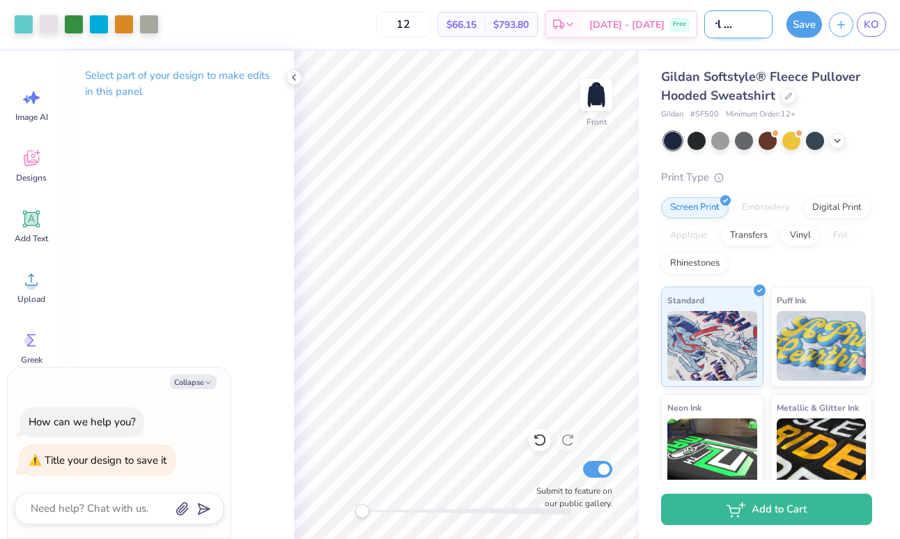
type textarea "x"
type input "ice girl hoodie 2"
click at [804, 24] on button "Save" at bounding box center [805, 22] width 36 height 26
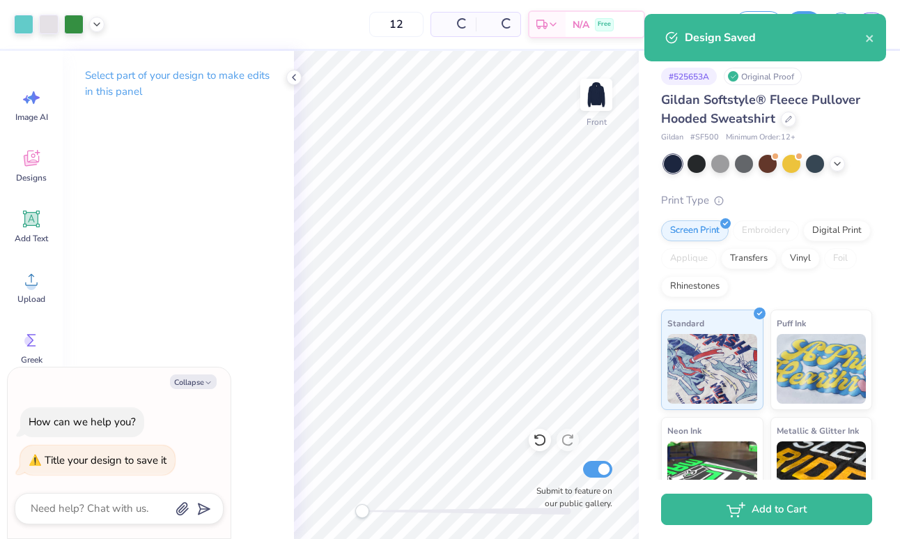
type textarea "x"
click at [870, 37] on icon "close" at bounding box center [870, 38] width 10 height 11
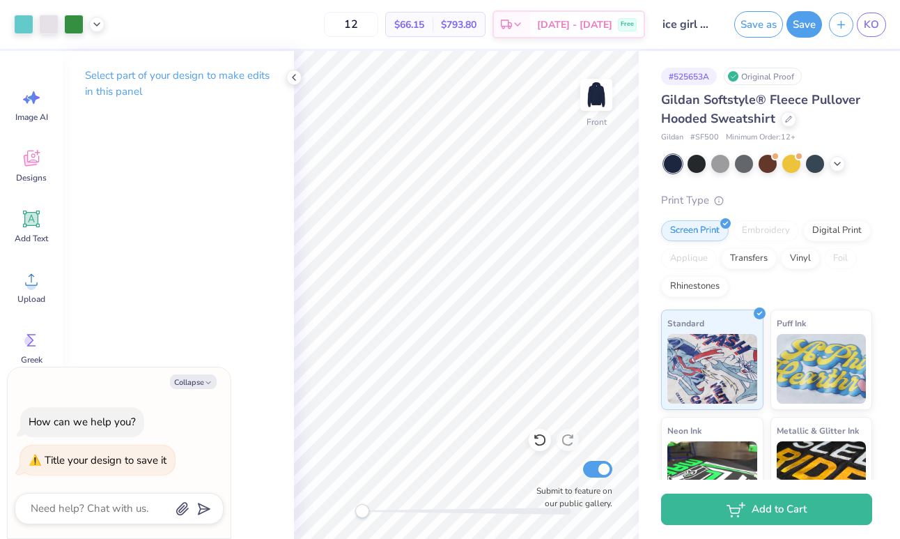
click at [870, 26] on div "Design Saved" at bounding box center [765, 42] width 247 height 63
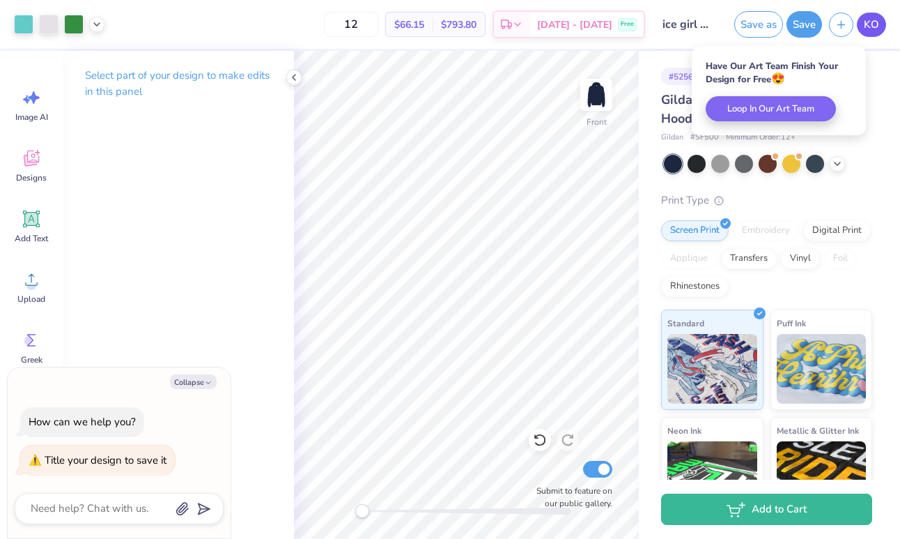
click at [872, 26] on span "KO" at bounding box center [871, 25] width 15 height 16
